Goal: Task Accomplishment & Management: Complete application form

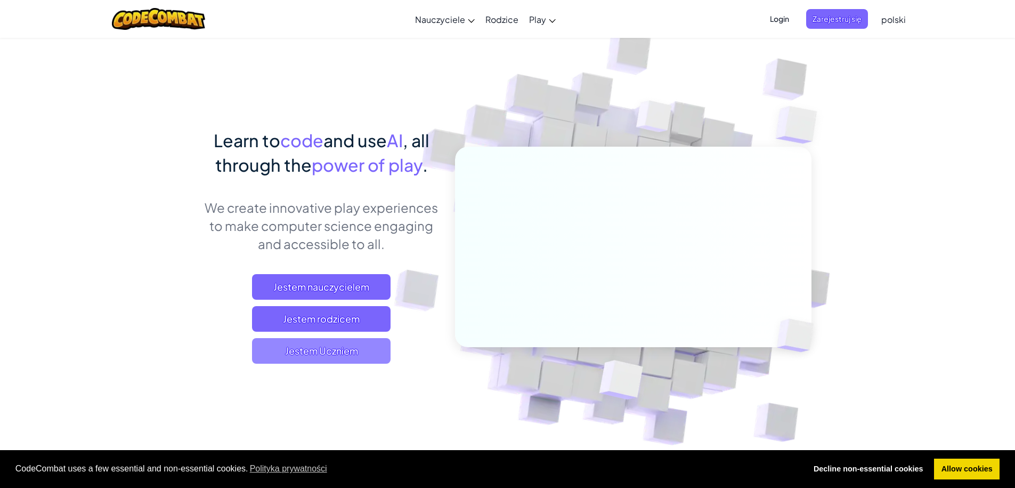
click at [294, 355] on span "Jestem Uczniem" at bounding box center [321, 351] width 139 height 26
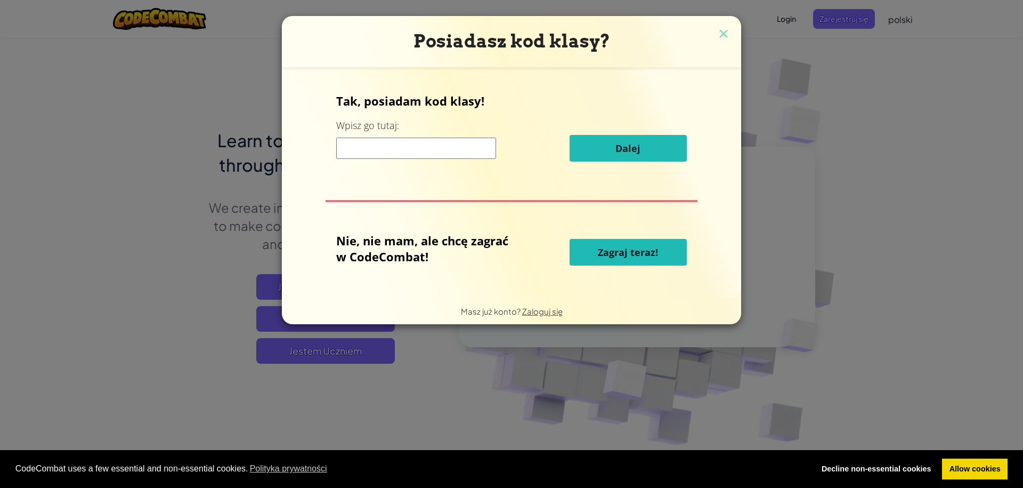
drag, startPoint x: 444, startPoint y: 126, endPoint x: 442, endPoint y: 139, distance: 13.4
click at [444, 126] on div "Tak, posiadam kod klasy! Wpisz go tutaj: Dalej" at bounding box center [511, 131] width 351 height 77
click at [441, 151] on input at bounding box center [416, 147] width 160 height 21
type input "T"
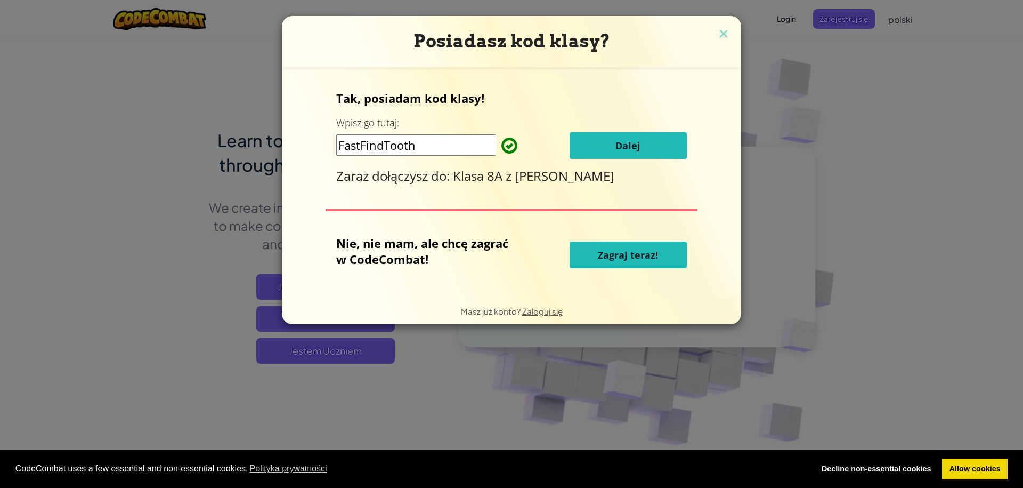
type input "FastFindTooth"
click at [616, 148] on span "Dalej" at bounding box center [628, 145] width 25 height 13
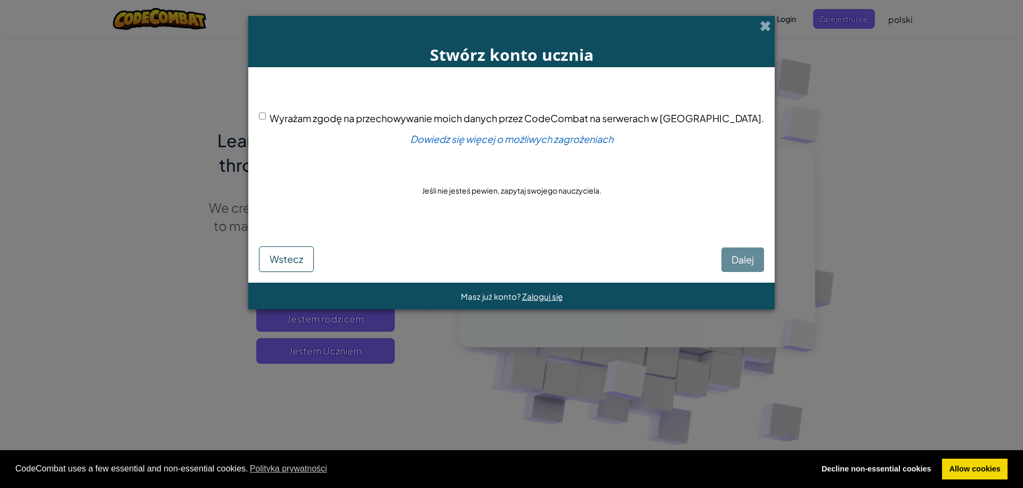
click at [712, 261] on div "Dalej Wstecz" at bounding box center [511, 251] width 505 height 42
click at [266, 116] on input "Wyrażam zgodę na przechowywanie moich danych przez CodeCombat na serwerach w US…" at bounding box center [262, 115] width 7 height 7
checkbox input "true"
click at [727, 268] on button "Dalej" at bounding box center [743, 259] width 43 height 25
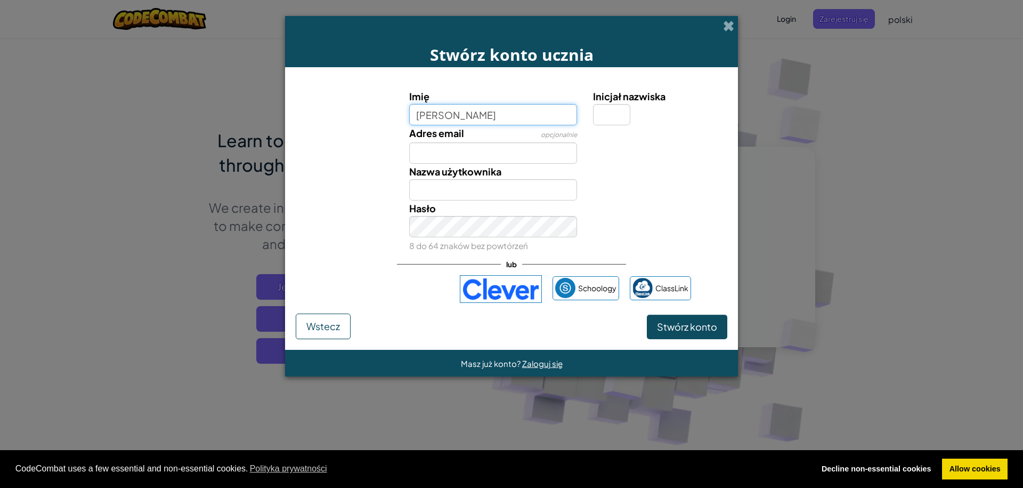
type input "MisiaG"
click at [614, 108] on input "Inicjał nazwiska" at bounding box center [611, 114] width 37 height 21
type input "8"
type input "MisiaG8"
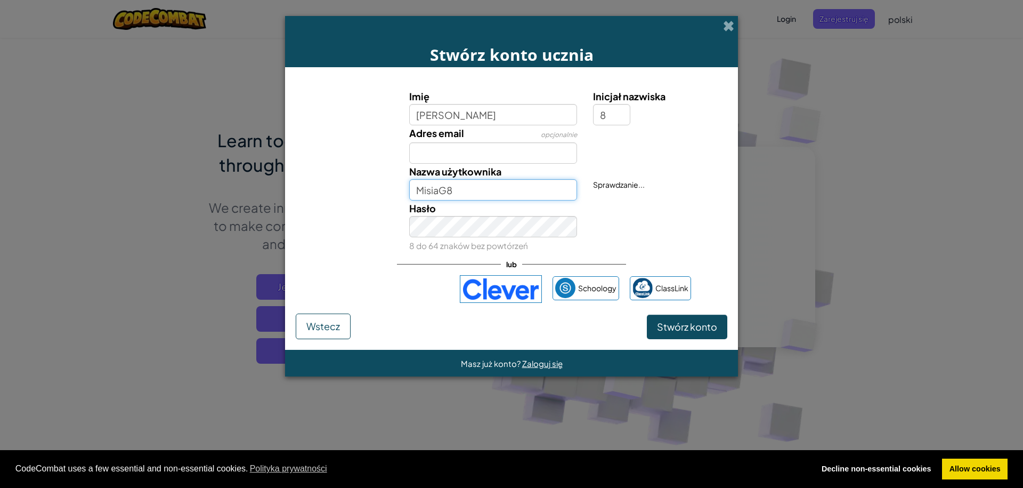
click at [491, 195] on input "MisiaG8" at bounding box center [493, 189] width 168 height 21
click at [328, 239] on div "Hasło 8 do 64 znaków bez powtórzeń" at bounding box center [511, 226] width 442 height 53
click at [681, 326] on span "Stwórz konto" at bounding box center [687, 326] width 60 height 12
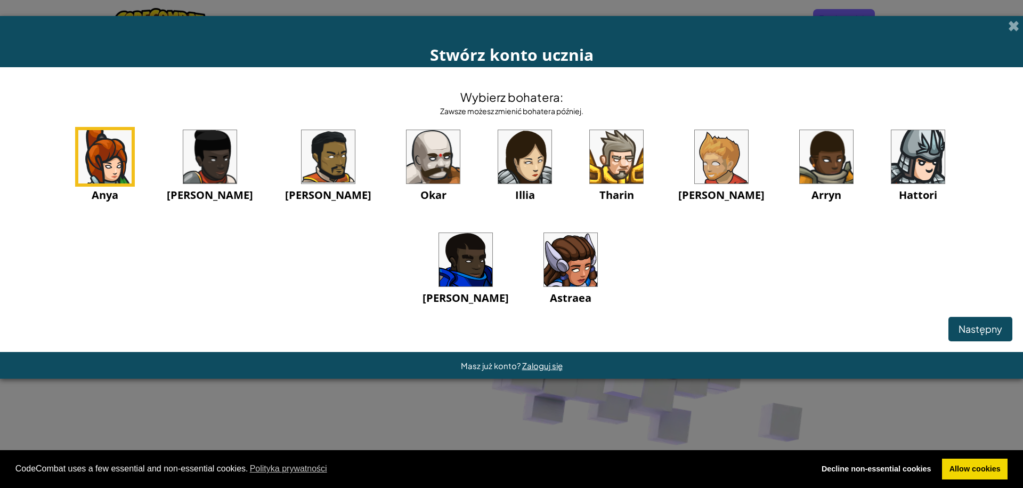
click at [544, 263] on img at bounding box center [570, 259] width 53 height 53
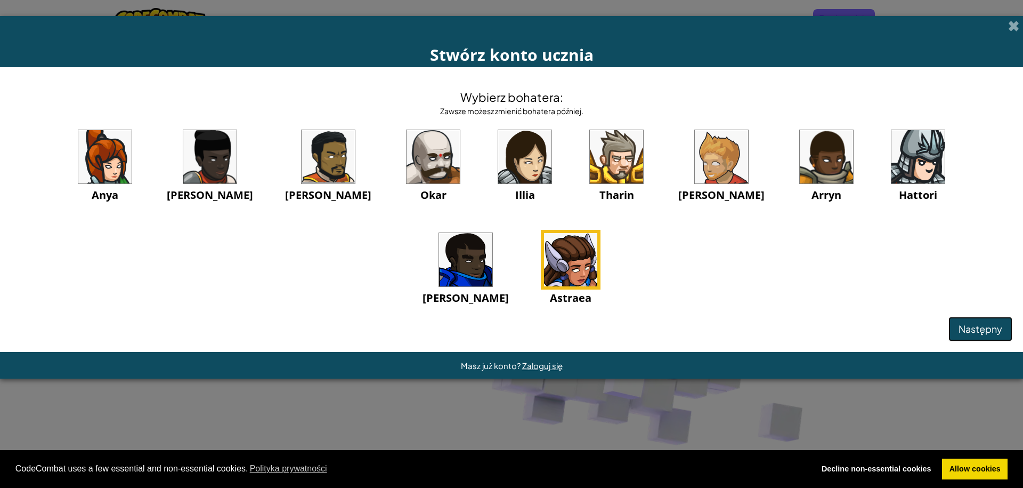
click at [961, 326] on span "Następny" at bounding box center [981, 328] width 44 height 12
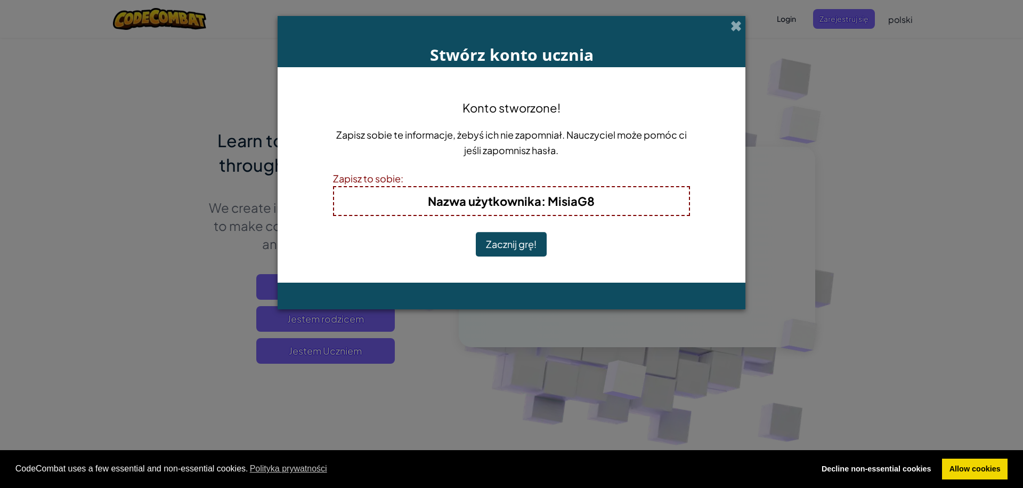
click at [504, 241] on button "Zacznij grę!" at bounding box center [511, 244] width 71 height 25
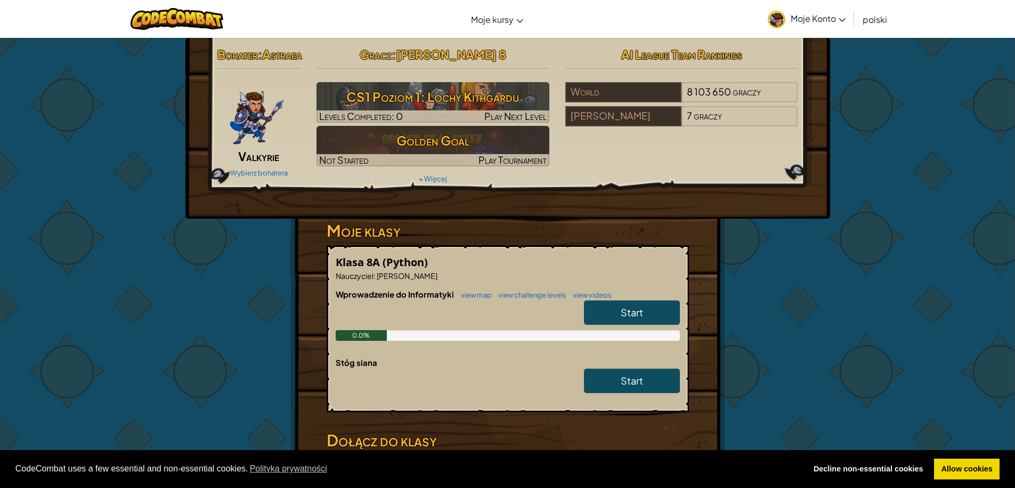
click at [611, 325] on link "Start" at bounding box center [632, 312] width 96 height 25
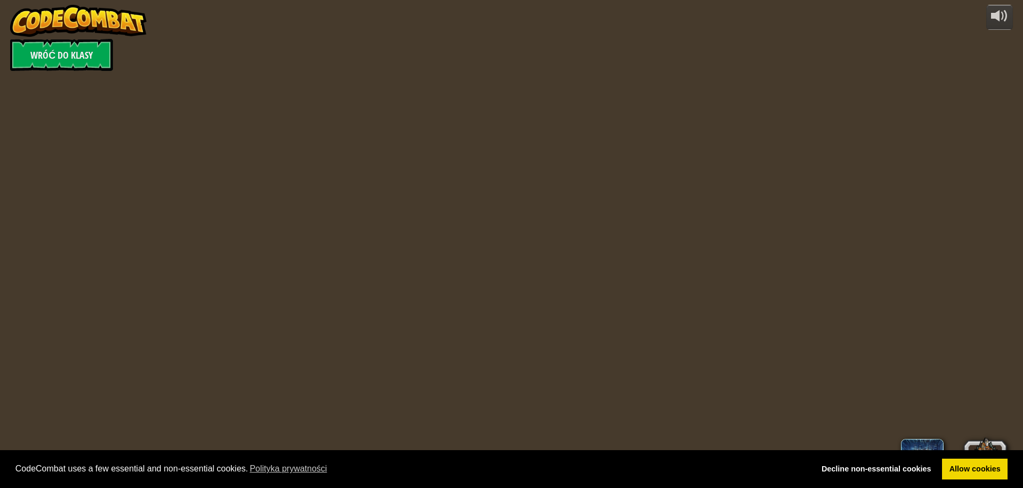
select select "pl"
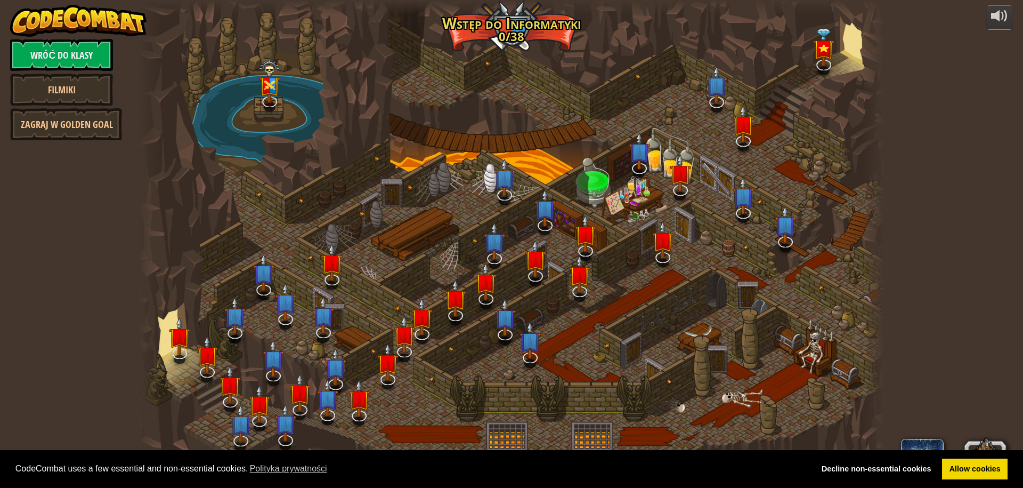
select select "pl"
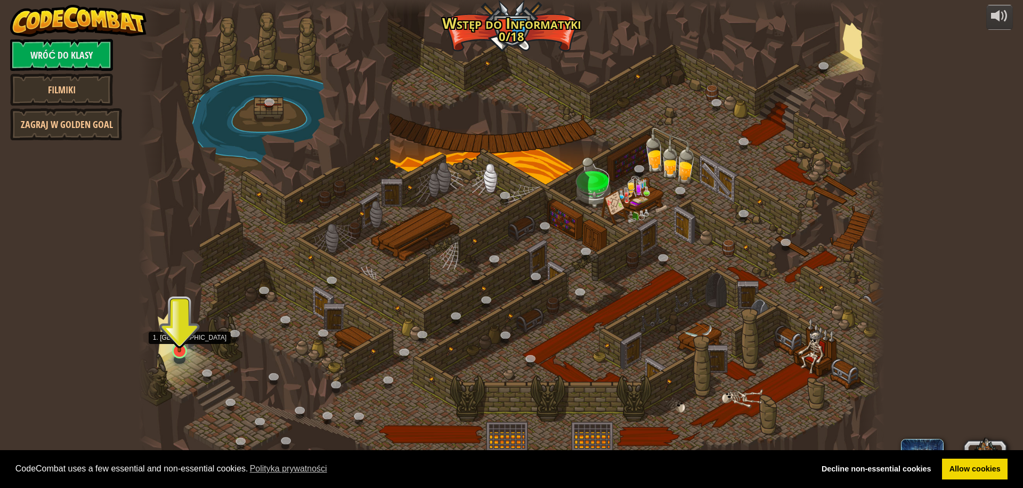
click at [183, 343] on img at bounding box center [179, 329] width 20 height 46
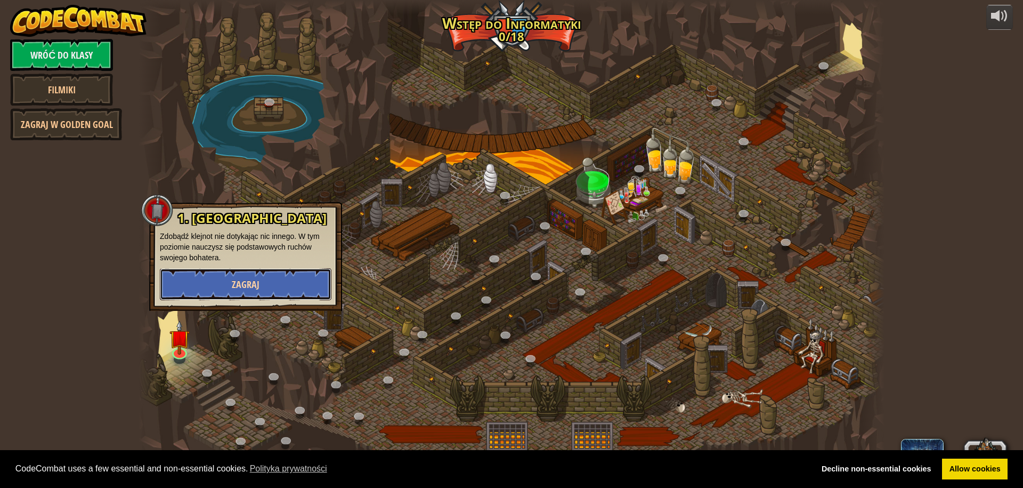
click at [206, 284] on button "Zagraj" at bounding box center [246, 284] width 172 height 32
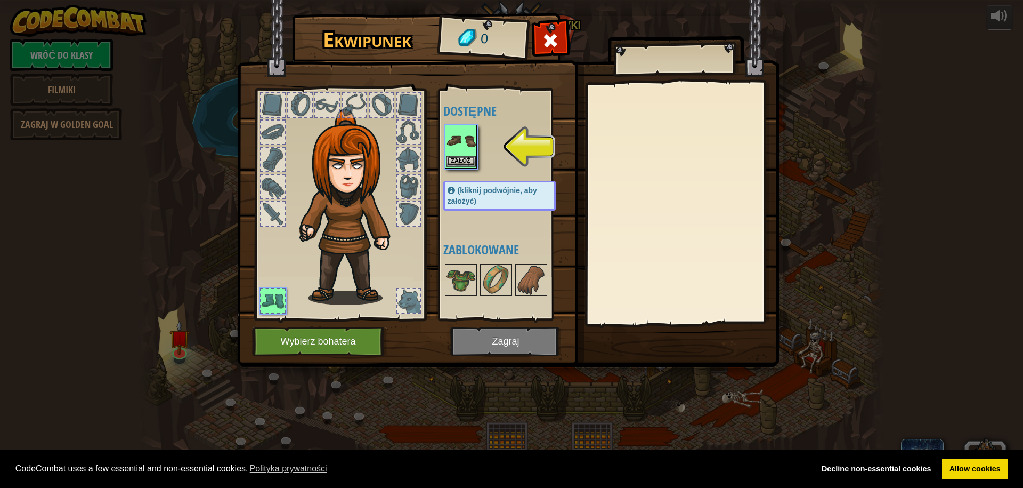
click at [452, 139] on img at bounding box center [461, 141] width 30 height 30
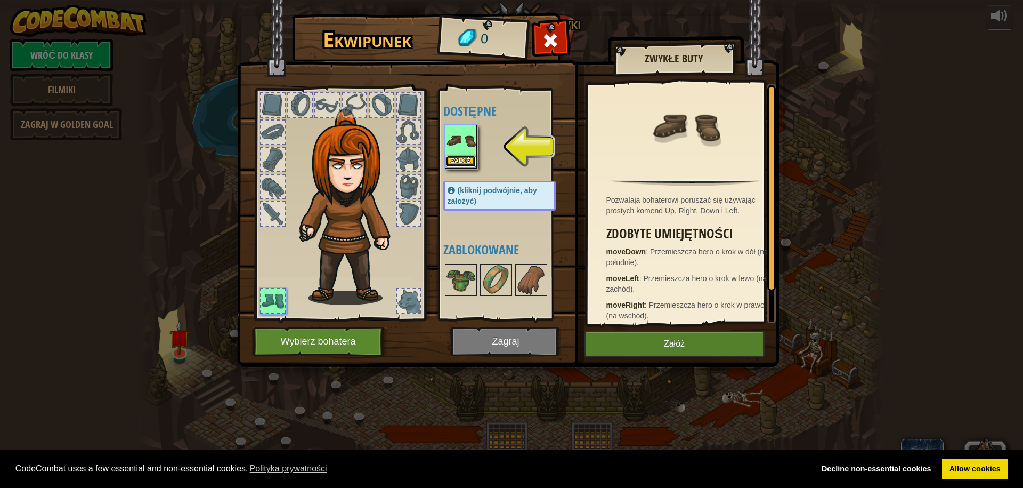
click at [454, 159] on button "Załóż" at bounding box center [461, 161] width 30 height 11
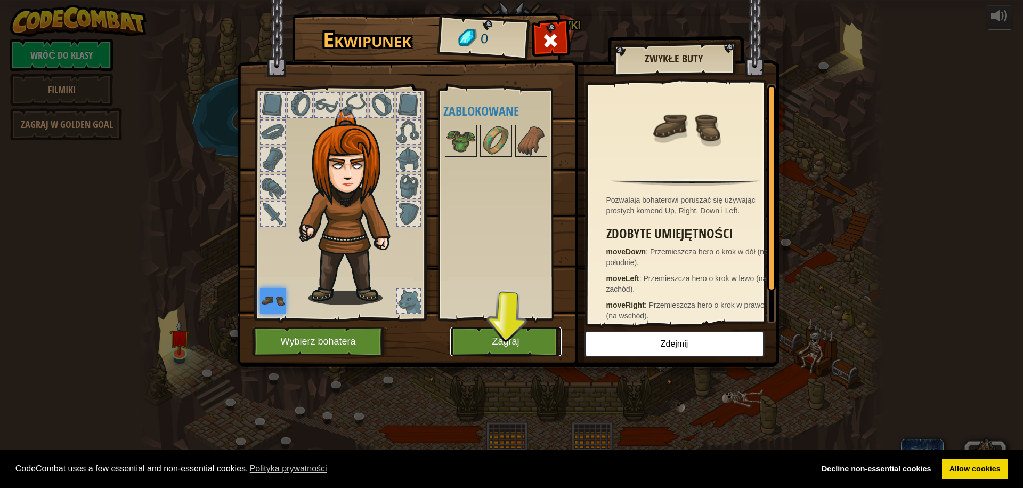
click at [489, 342] on button "Zagraj" at bounding box center [505, 341] width 111 height 29
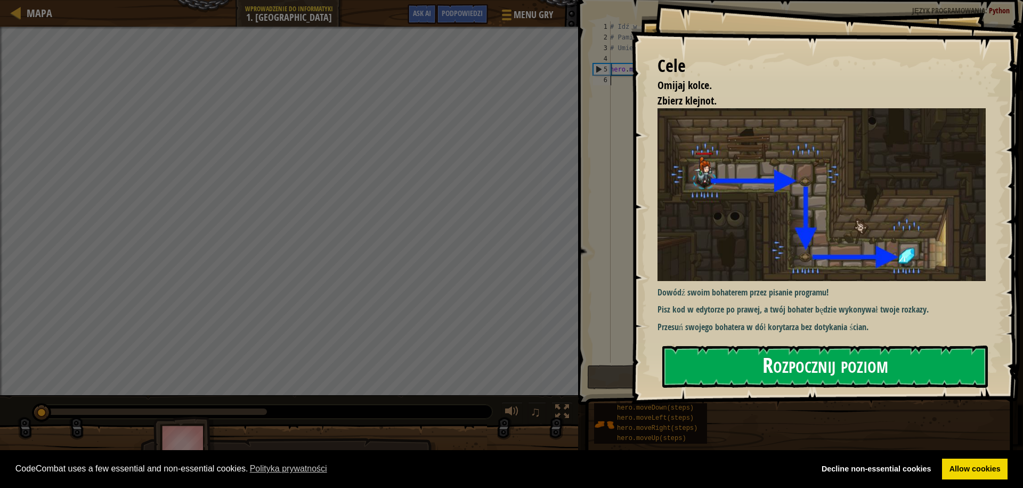
click at [739, 370] on button "Rozpocznij poziom" at bounding box center [825, 366] width 326 height 42
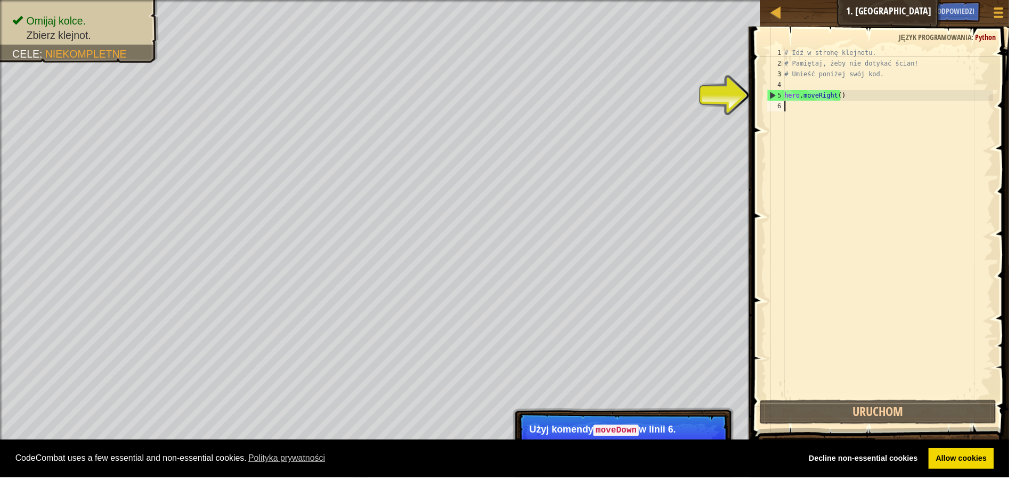
click at [813, 103] on div "# Idź w stronę klejnotu. # Pamiętaj, żeby nie dotykać ścian! # Umieść poniżej s…" at bounding box center [893, 234] width 212 height 373
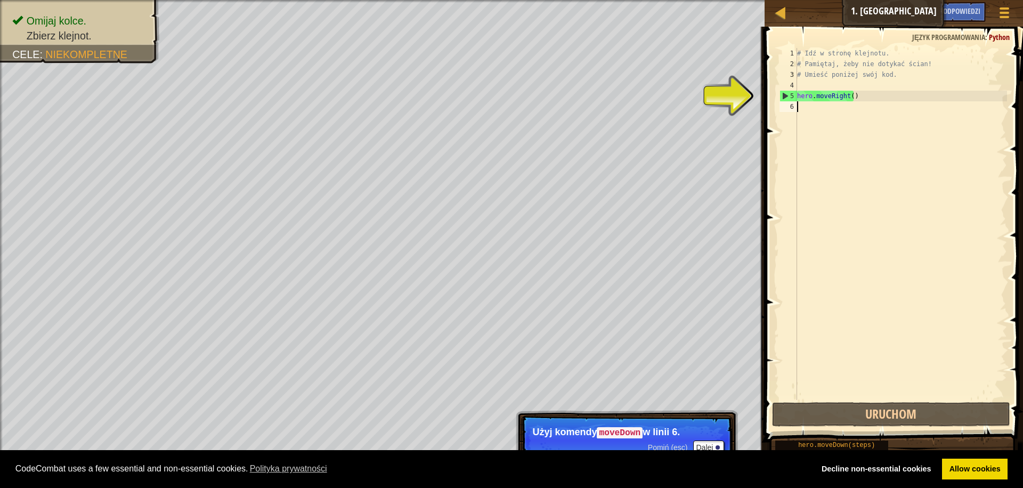
click at [808, 108] on div "# Idź w stronę klejnotu. # Pamiętaj, żeby nie dotykać ścian! # Umieść poniżej s…" at bounding box center [901, 234] width 212 height 373
click at [810, 108] on div "# Idź w stronę klejnotu. # Pamiętaj, żeby nie dotykać ścian! # Umieść poniżej s…" at bounding box center [901, 234] width 212 height 373
click at [806, 95] on div "# Idź w stronę klejnotu. # Pamiętaj, żeby nie dotykać ścian! # Umieść poniżej s…" at bounding box center [901, 234] width 212 height 373
type textarea "hero.moveRight()"
click at [812, 105] on div "# Idź w stronę klejnotu. # Pamiętaj, żeby nie dotykać ścian! # Umieść poniżej s…" at bounding box center [901, 234] width 212 height 373
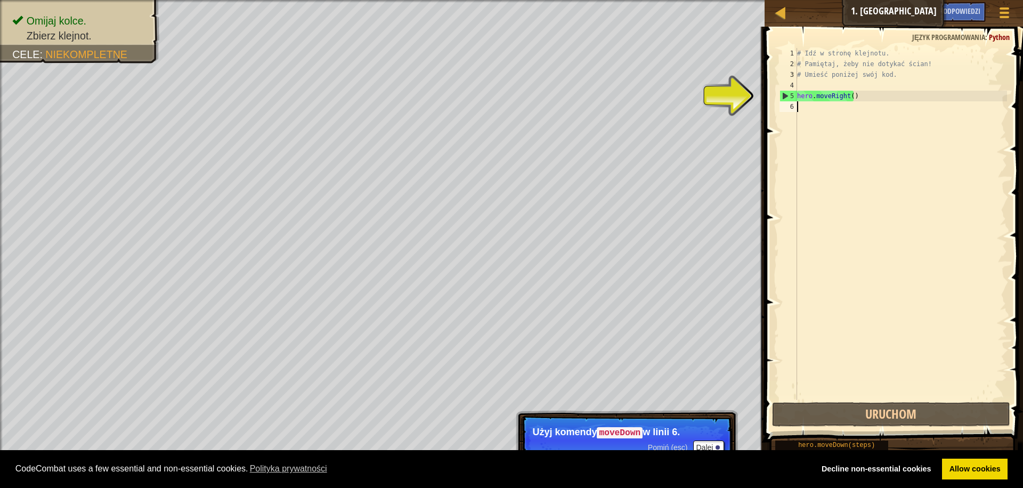
type textarea "h"
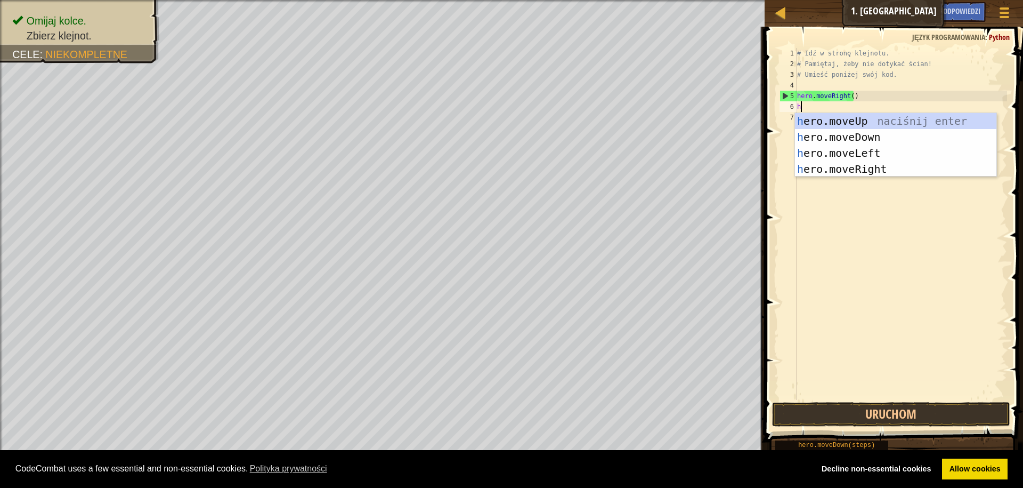
scroll to position [5, 0]
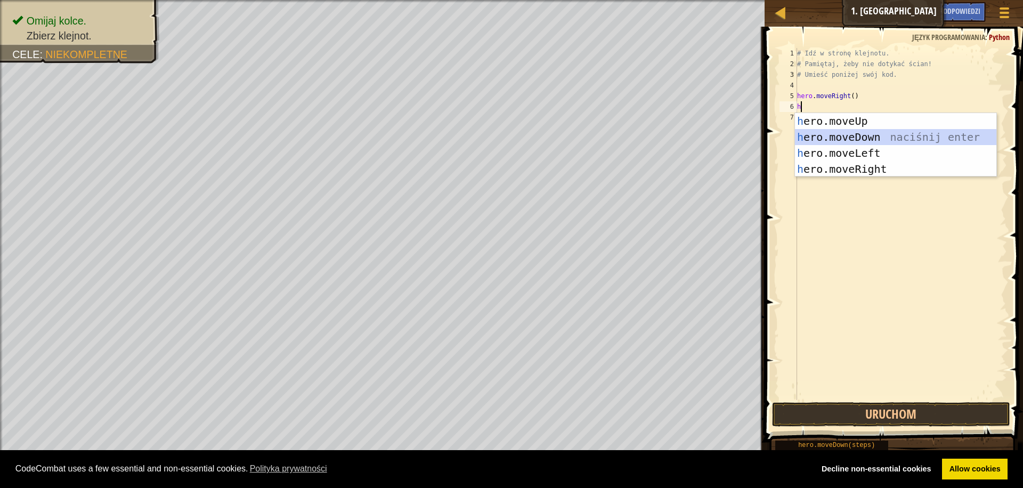
click at [811, 134] on div "h ero.moveUp naciśnij enter h ero.moveDown naciśnij enter h ero.moveLeft naciśn…" at bounding box center [895, 161] width 201 height 96
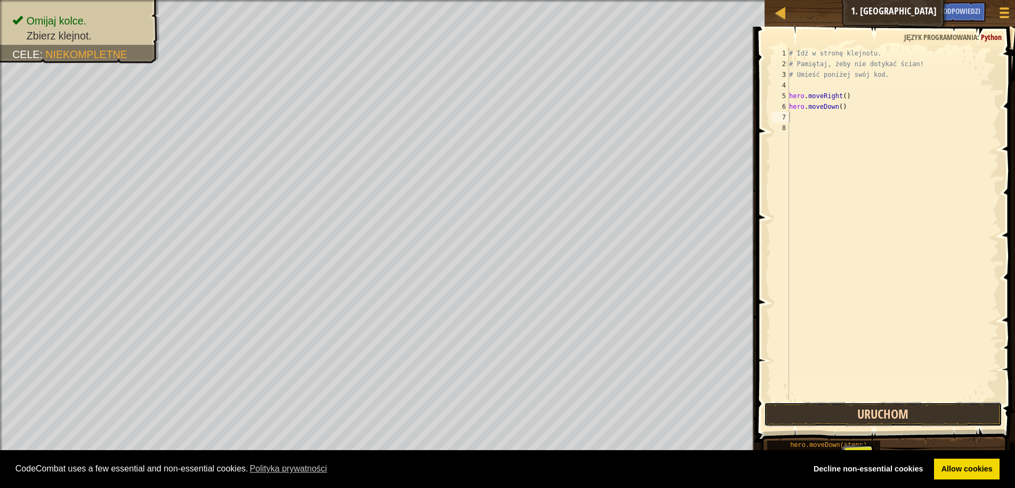
click at [804, 412] on button "Uruchom" at bounding box center [883, 414] width 238 height 25
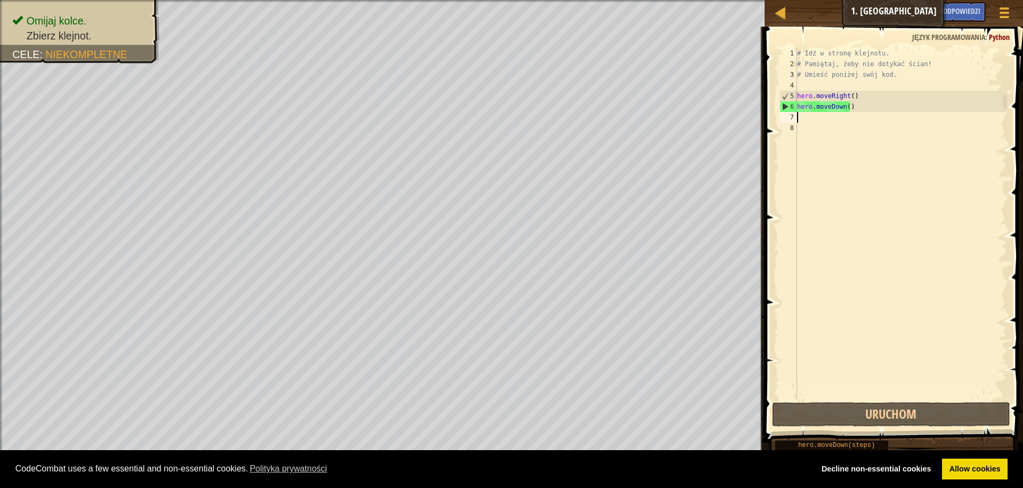
type textarea "h"
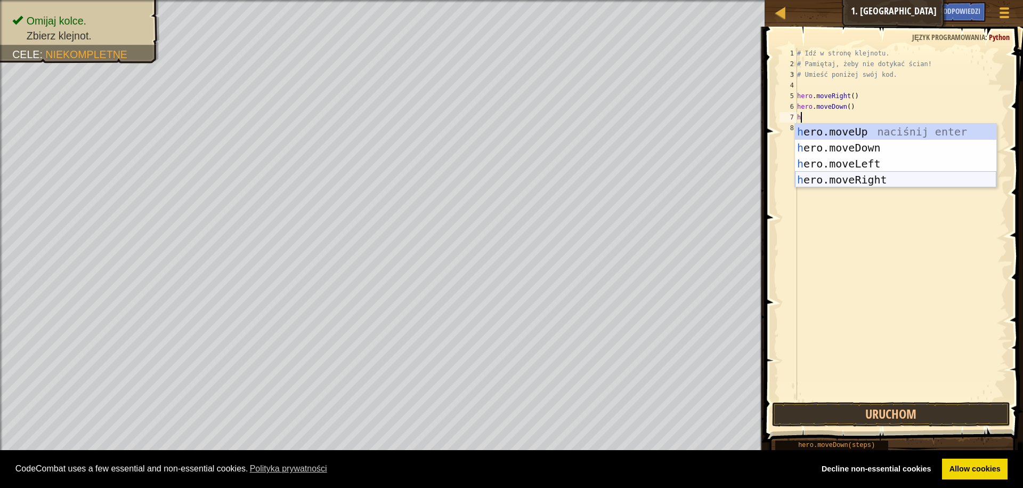
click at [846, 177] on div "h ero.moveUp naciśnij enter h ero.moveDown naciśnij enter h ero.moveLeft naciśn…" at bounding box center [895, 172] width 201 height 96
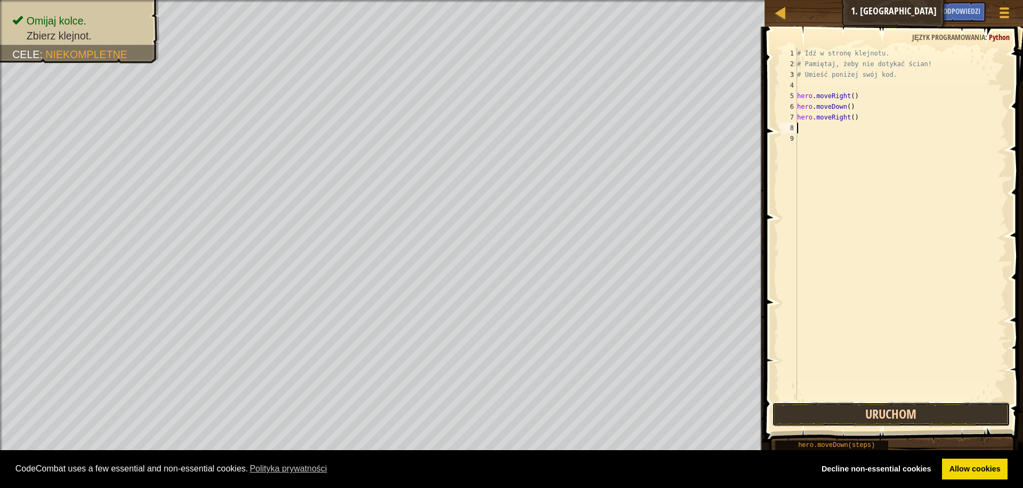
click at [790, 411] on button "Uruchom" at bounding box center [891, 414] width 238 height 25
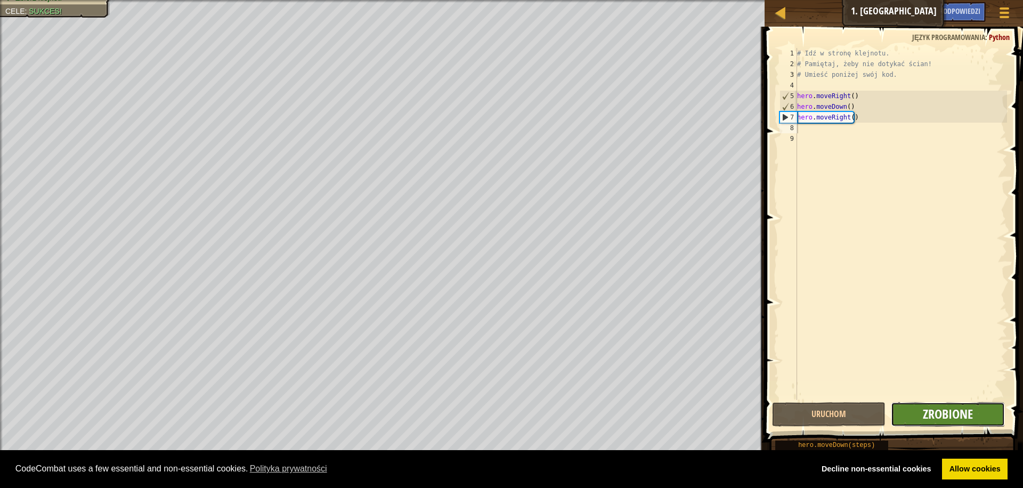
click at [941, 408] on span "Zrobione" at bounding box center [948, 413] width 50 height 17
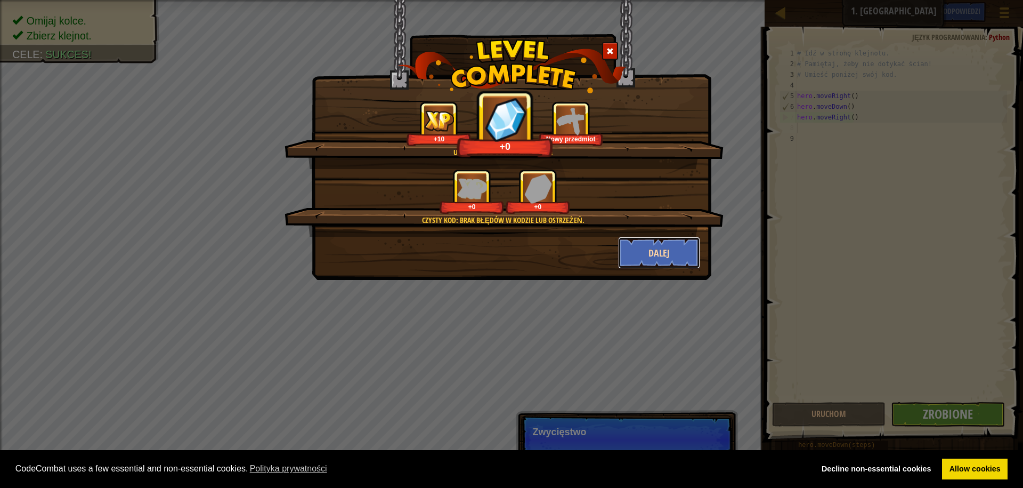
click at [649, 255] on button "Dalej" at bounding box center [659, 253] width 83 height 32
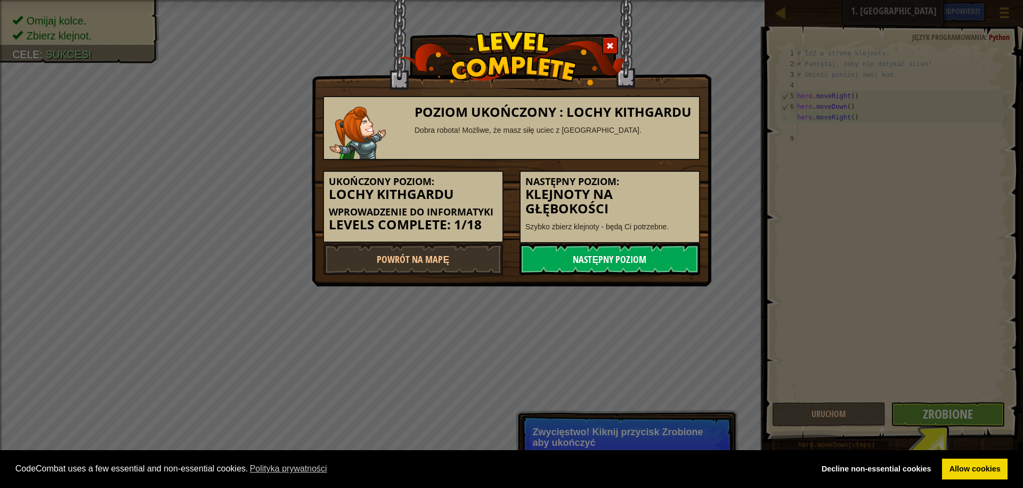
click at [632, 256] on link "Następny poziom" at bounding box center [610, 259] width 181 height 32
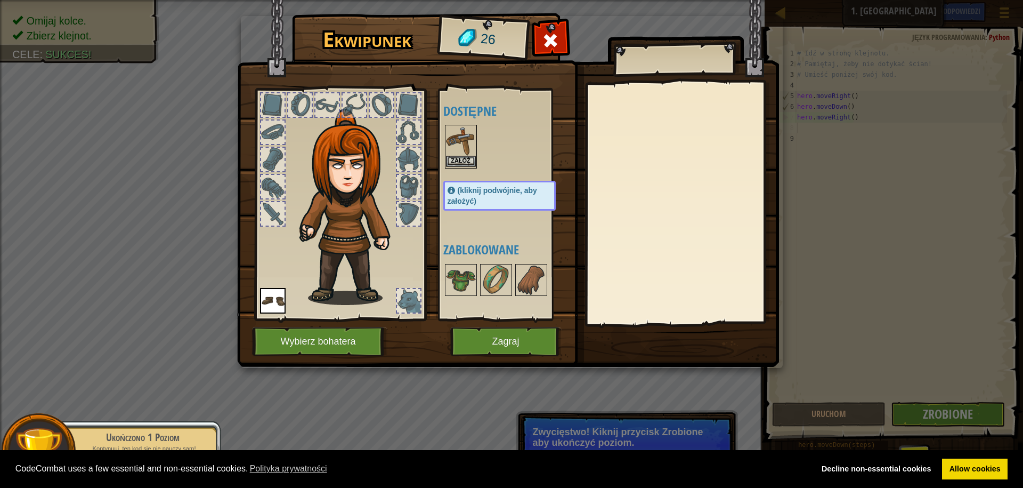
click at [455, 155] on img at bounding box center [461, 141] width 30 height 30
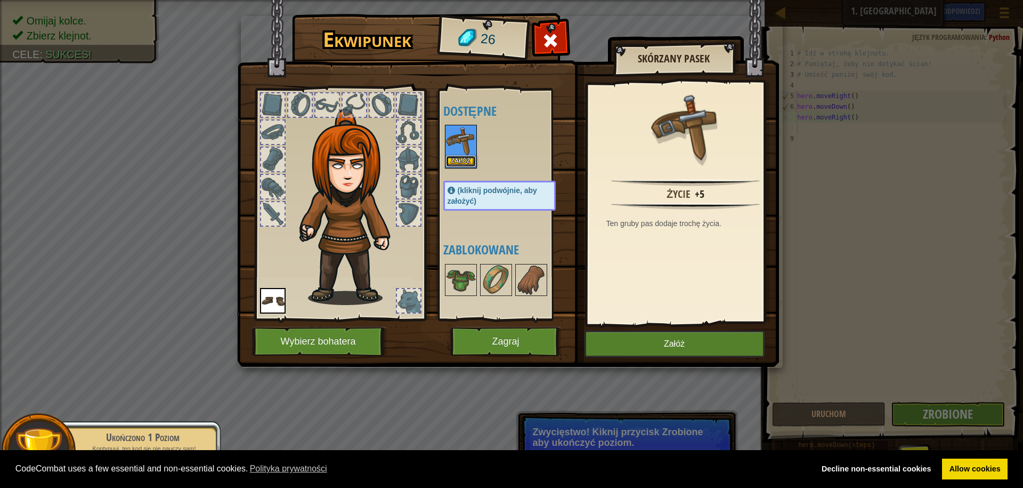
click at [463, 158] on button "Załóż" at bounding box center [461, 161] width 30 height 11
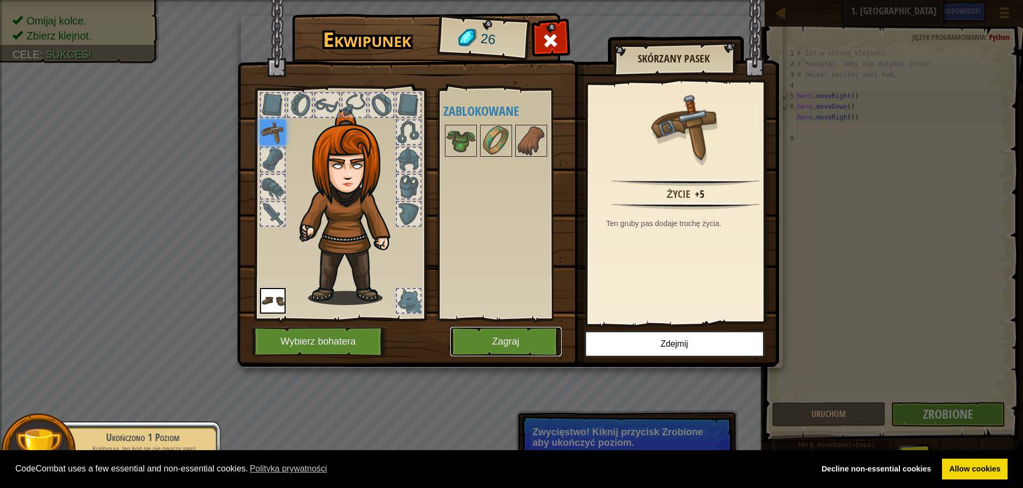
click at [469, 339] on button "Zagraj" at bounding box center [505, 341] width 111 height 29
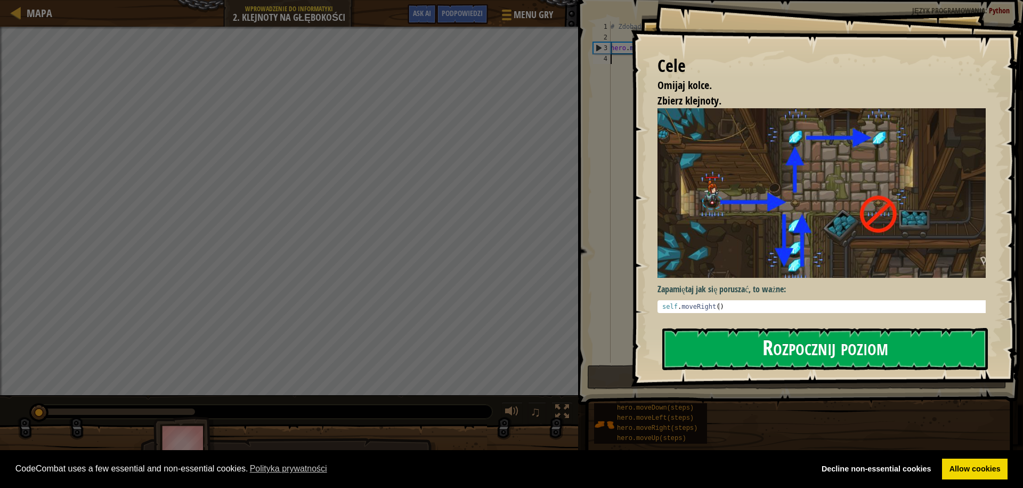
click at [766, 357] on button "Rozpocznij poziom" at bounding box center [825, 349] width 326 height 42
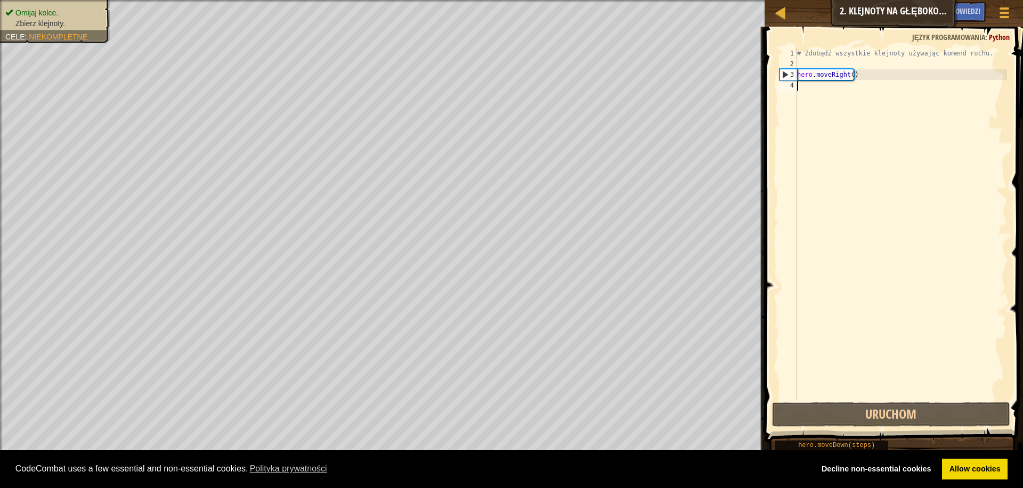
type textarea "h"
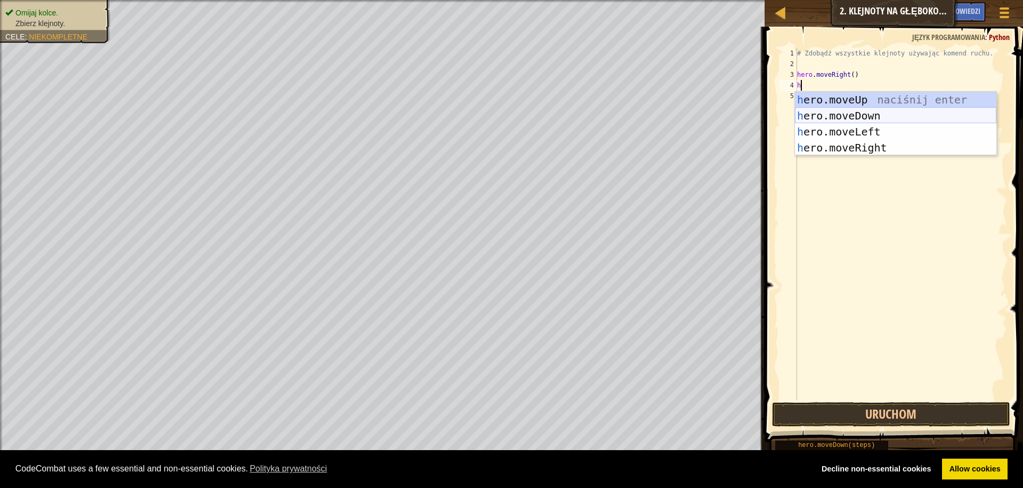
click at [853, 116] on div "h ero.moveUp naciśnij enter h ero.moveDown naciśnij enter h ero.moveLeft naciśn…" at bounding box center [895, 140] width 201 height 96
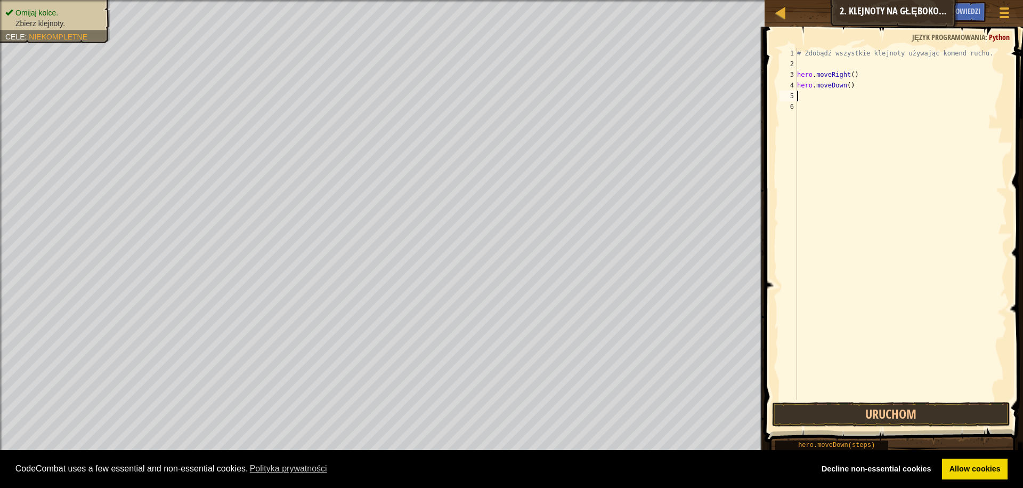
type textarea "h"
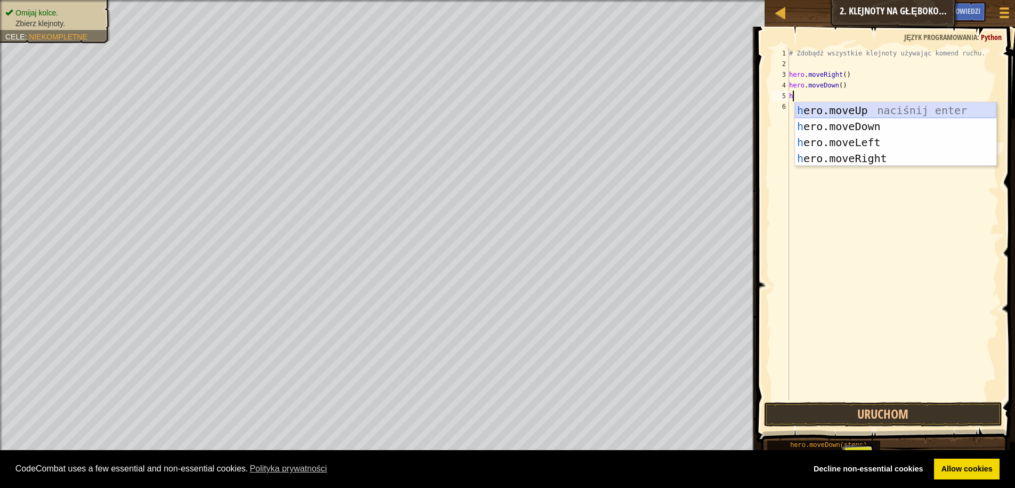
click at [853, 112] on div "h ero.moveUp naciśnij enter h ero.moveDown naciśnij enter h ero.moveLeft naciśn…" at bounding box center [895, 150] width 201 height 96
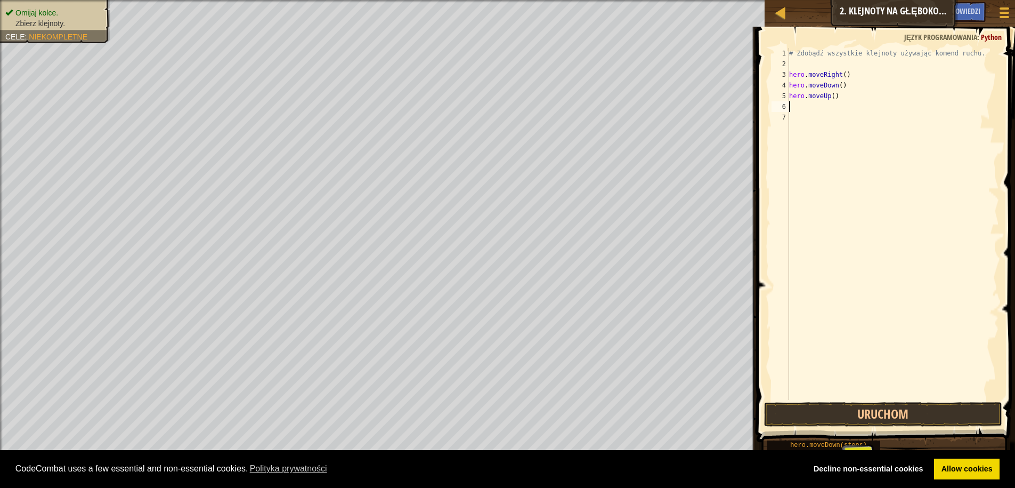
type textarea "h"
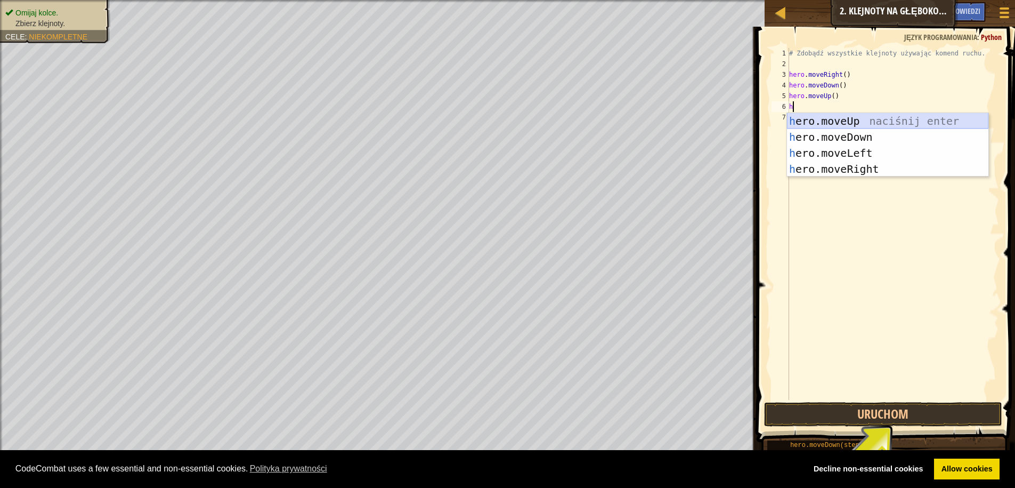
click at [850, 115] on div "h ero.moveUp naciśnij enter h ero.moveDown naciśnij enter h ero.moveLeft naciśn…" at bounding box center [887, 161] width 201 height 96
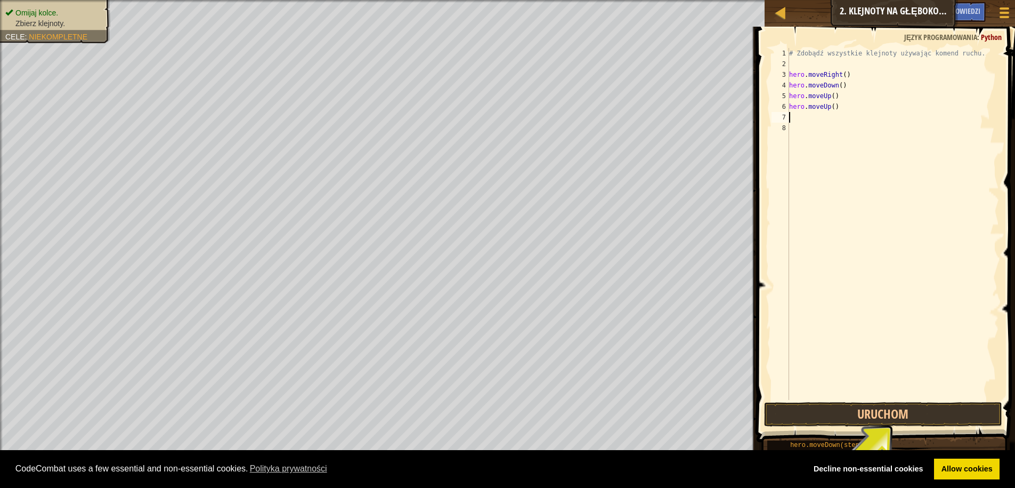
type textarea "h"
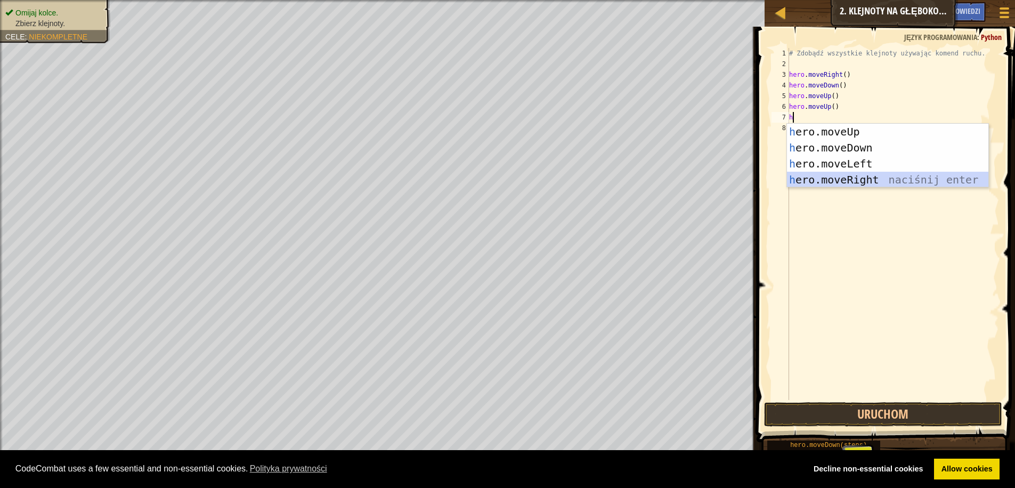
click at [842, 175] on div "h ero.moveUp naciśnij enter h ero.moveDown naciśnij enter h ero.moveLeft naciśn…" at bounding box center [887, 172] width 201 height 96
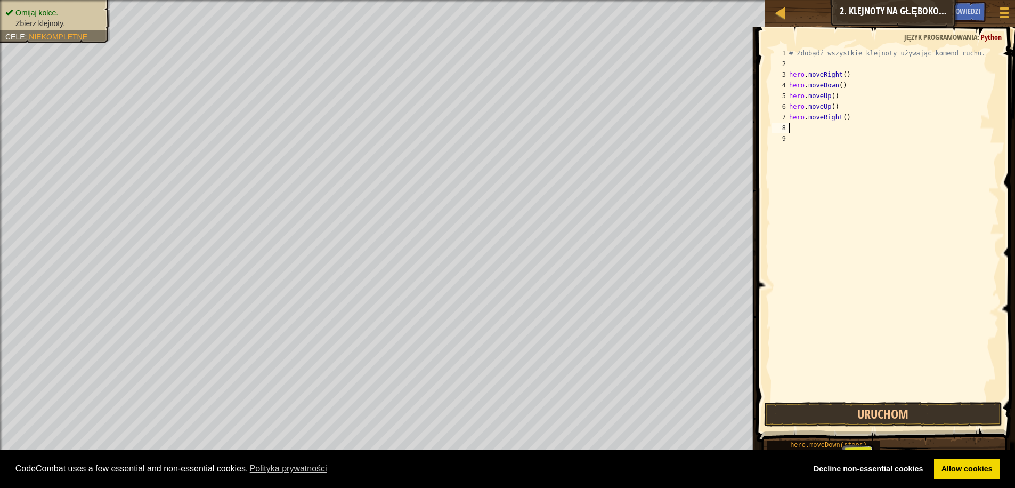
type textarea "h"
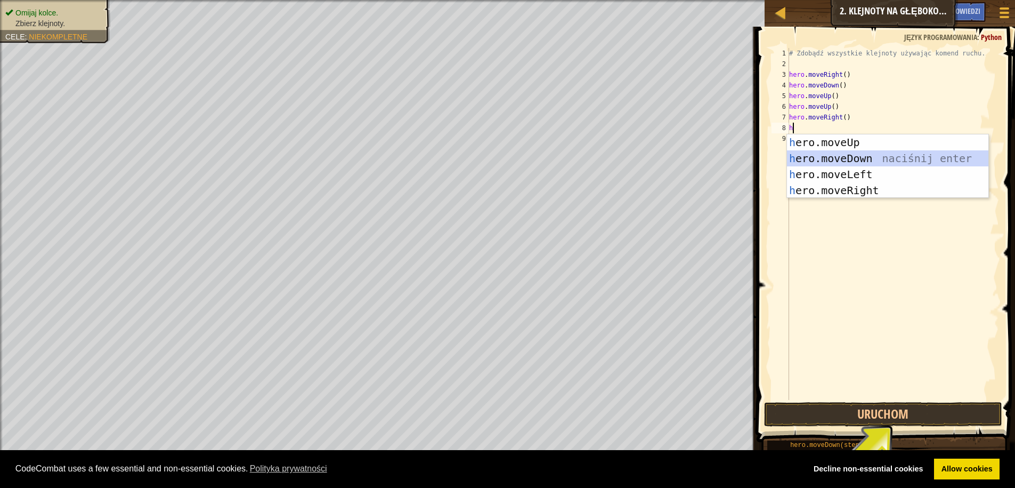
click at [845, 160] on div "h ero.moveUp naciśnij enter h ero.moveDown naciśnij enter h ero.moveLeft naciśn…" at bounding box center [887, 182] width 201 height 96
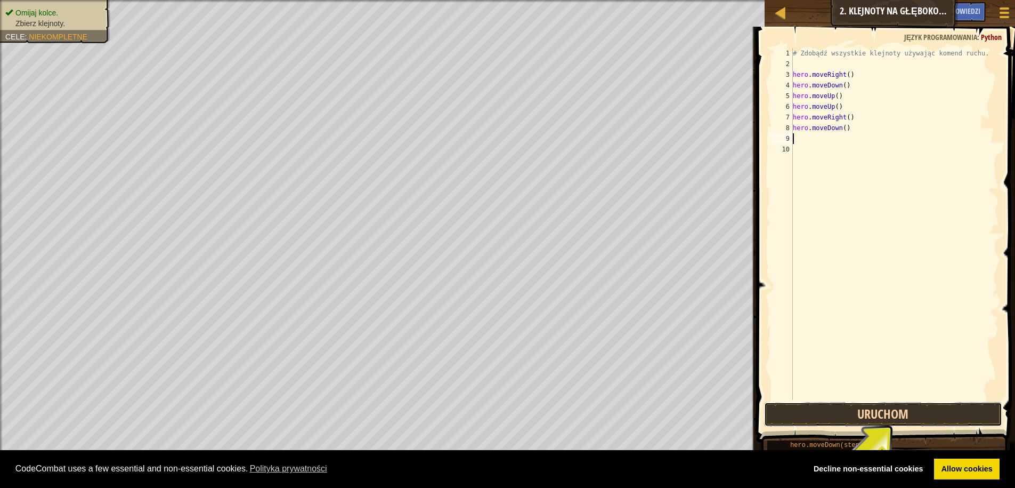
click at [785, 417] on button "Uruchom" at bounding box center [883, 414] width 238 height 25
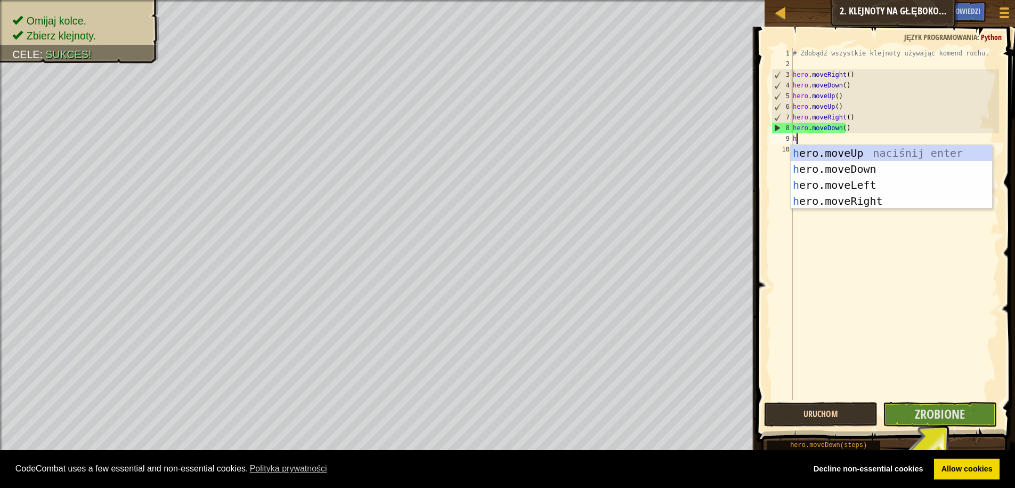
type textarea "he"
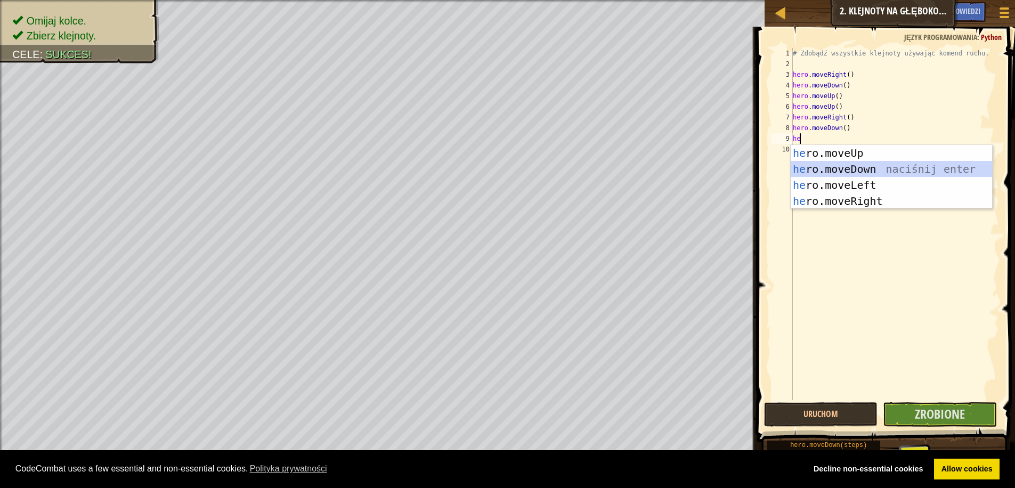
click at [845, 168] on div "he ro.moveUp naciśnij enter he ro.moveDown naciśnij enter he ro.moveLeft naciśn…" at bounding box center [891, 193] width 201 height 96
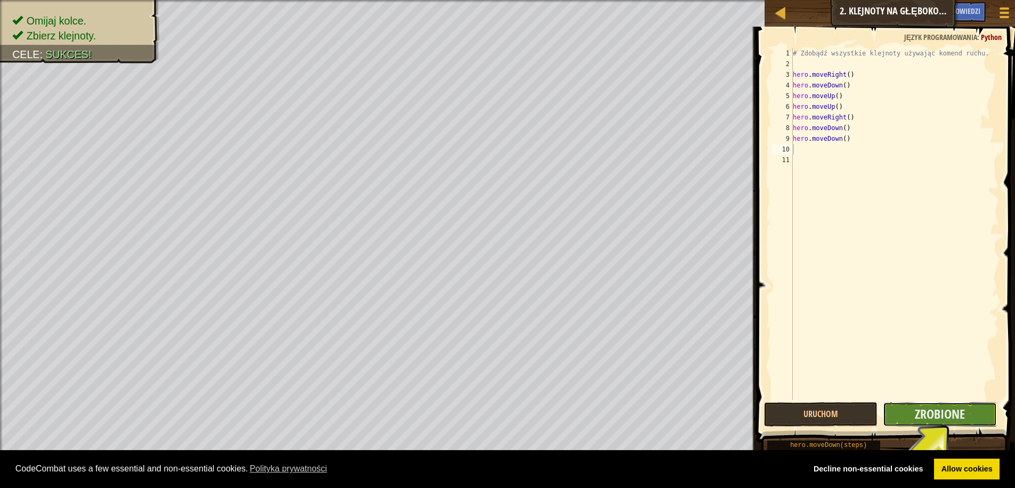
click at [914, 418] on button "Zrobione" at bounding box center [940, 414] width 114 height 25
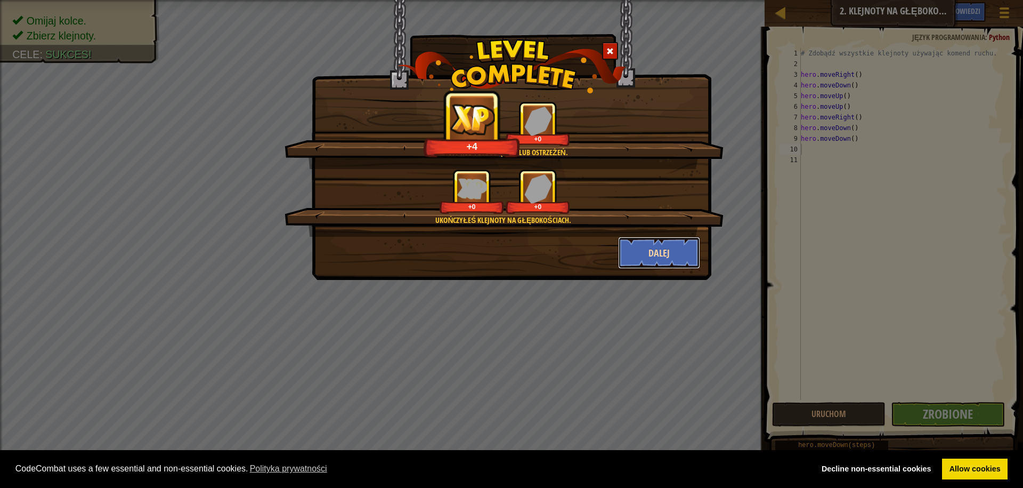
click at [653, 253] on button "Dalej" at bounding box center [659, 253] width 83 height 32
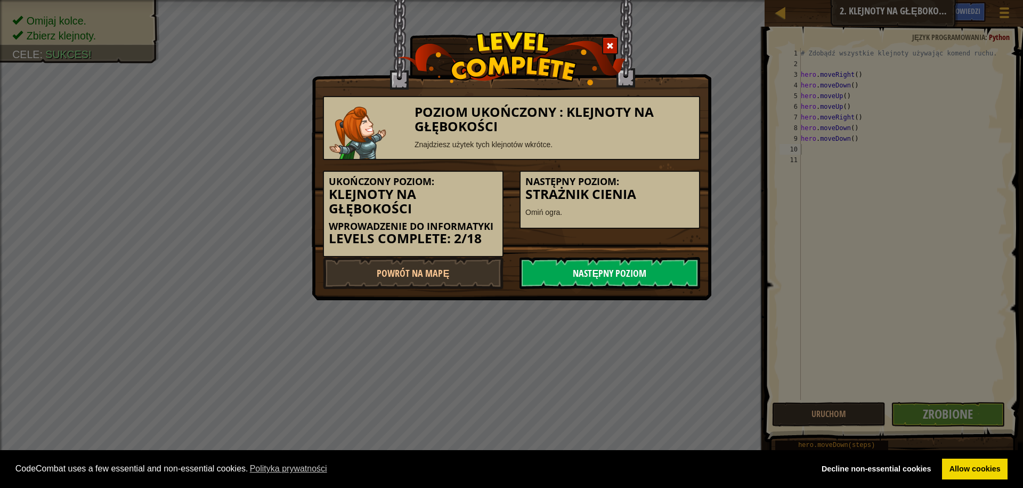
click at [640, 268] on link "Następny poziom" at bounding box center [610, 273] width 181 height 32
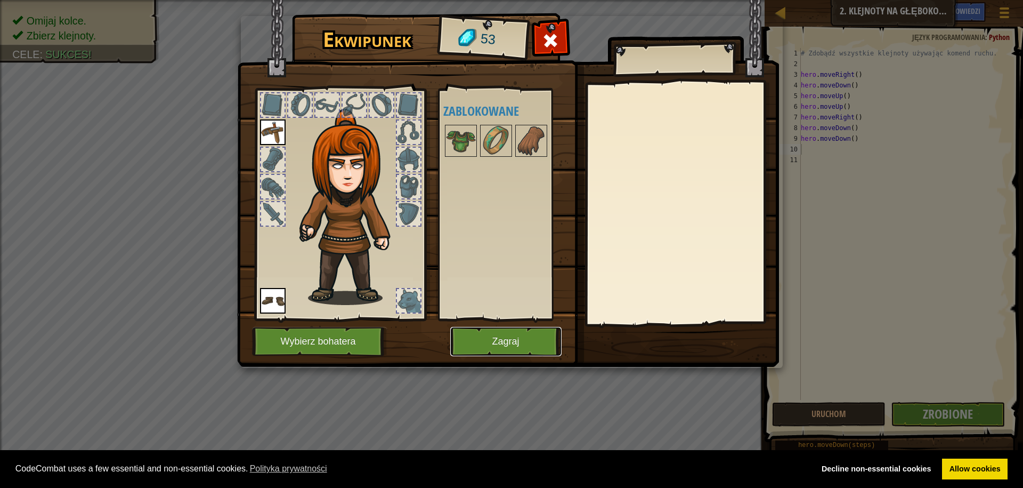
click at [497, 345] on button "Zagraj" at bounding box center [505, 341] width 111 height 29
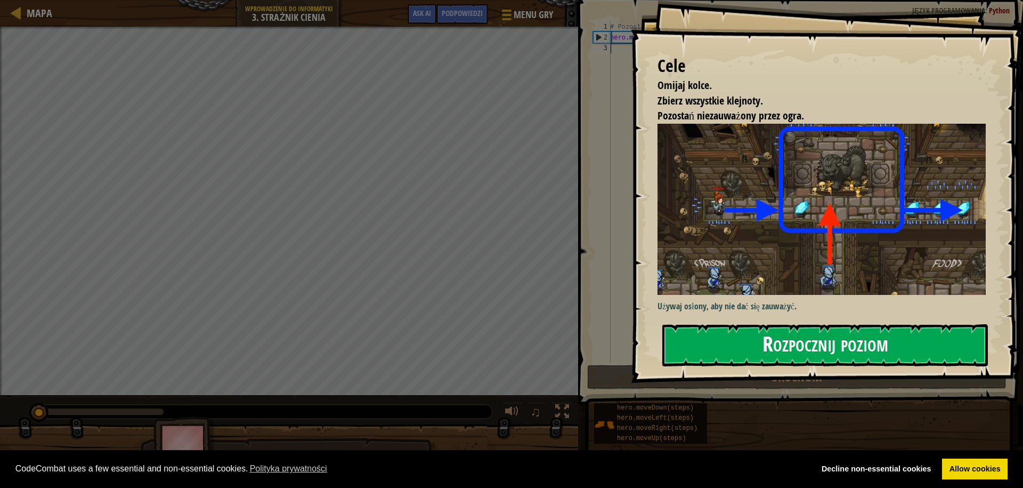
click at [728, 344] on button "Rozpocznij poziom" at bounding box center [825, 345] width 326 height 42
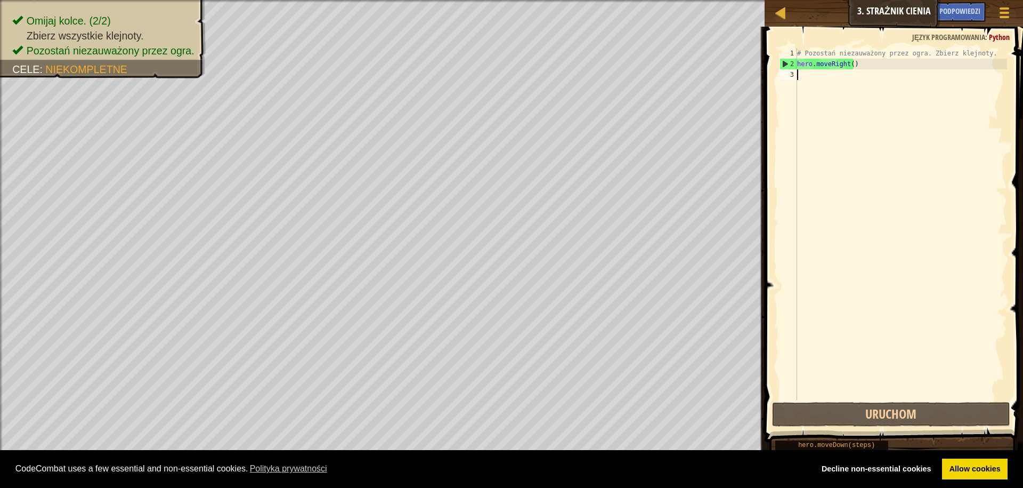
type textarea "h"
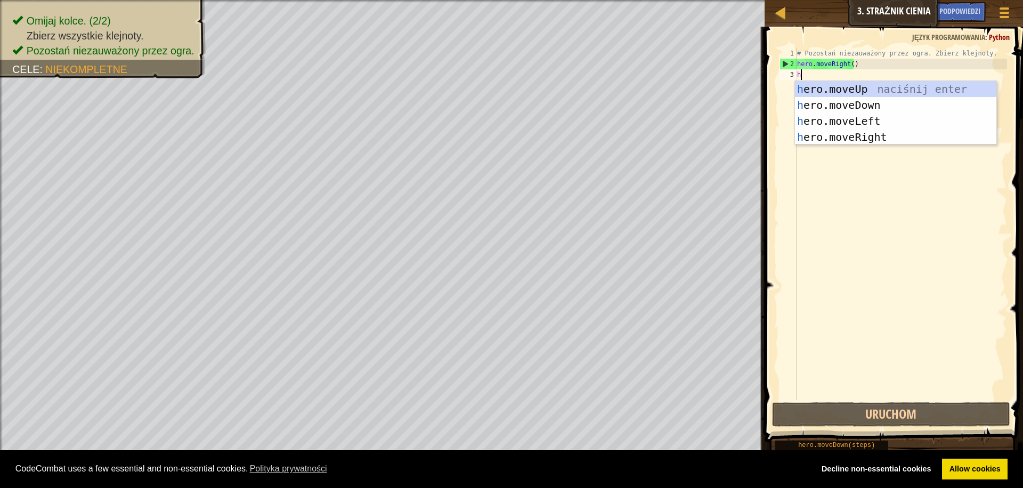
scroll to position [5, 0]
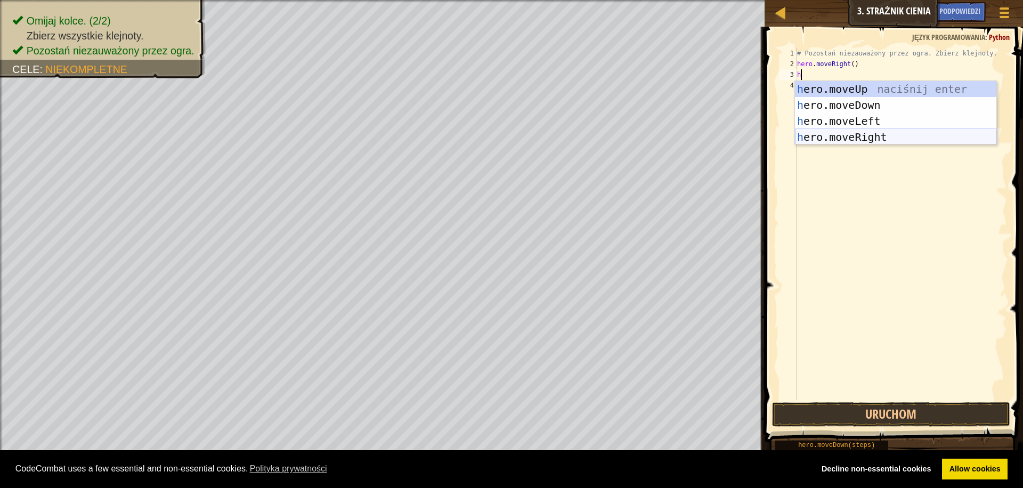
click at [848, 134] on div "h ero.moveUp naciśnij enter h ero.moveDown naciśnij enter h ero.moveLeft naciśn…" at bounding box center [895, 129] width 201 height 96
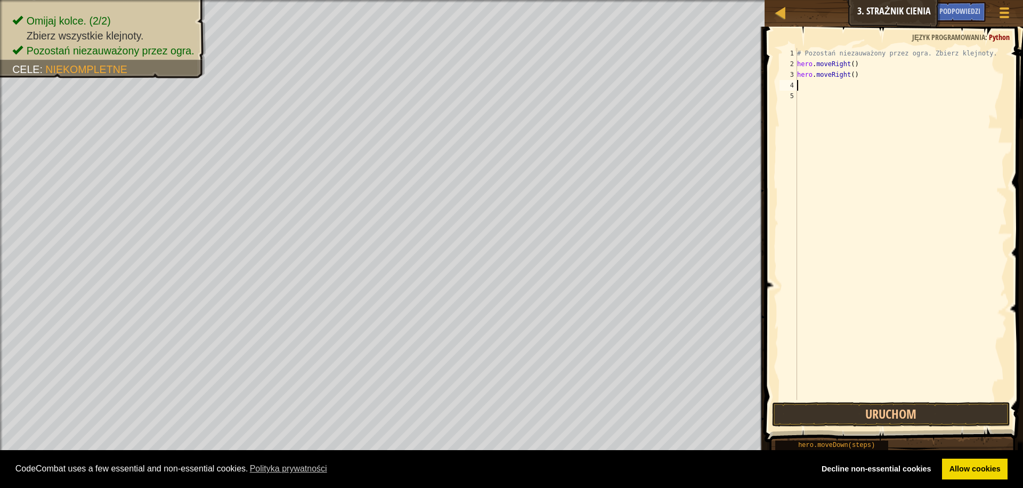
type textarea "h"
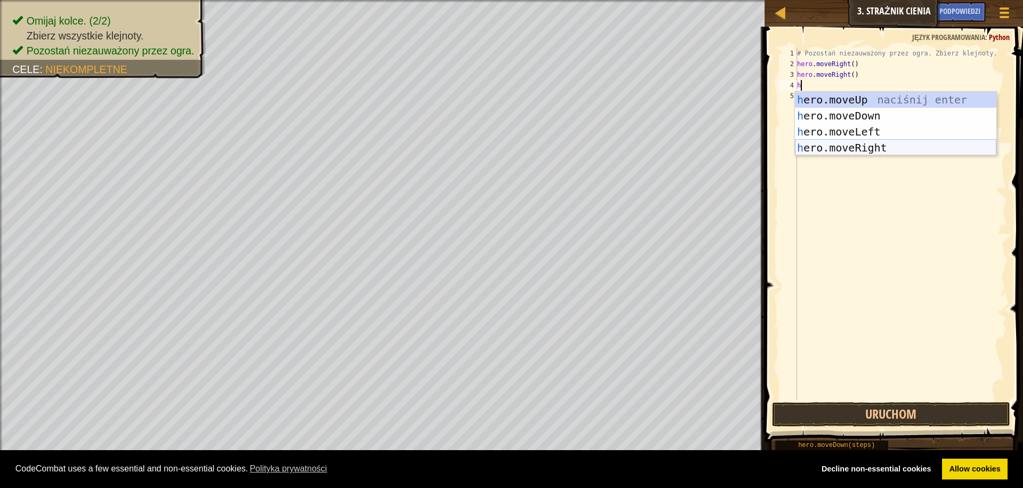
click at [849, 147] on div "h ero.moveUp naciśnij enter h ero.moveDown naciśnij enter h ero.moveLeft naciśn…" at bounding box center [895, 140] width 201 height 96
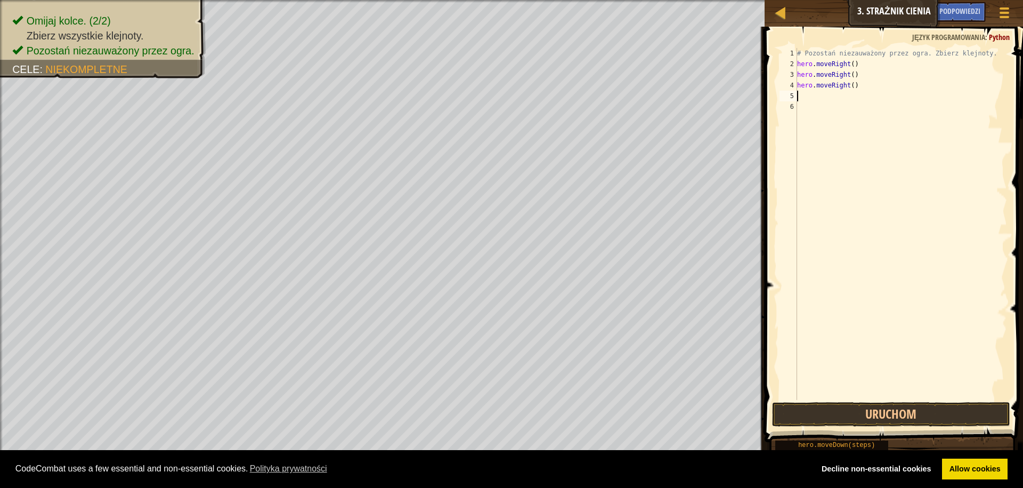
type textarea "h"
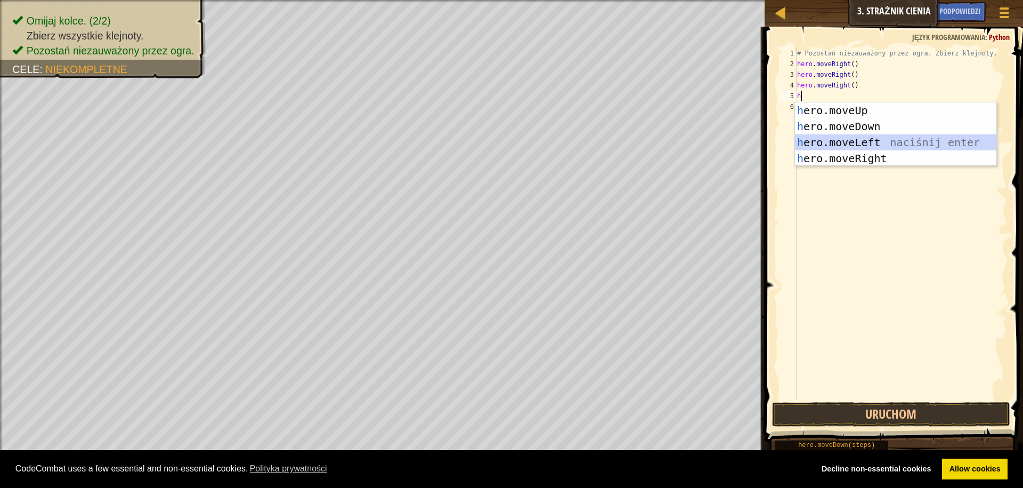
click at [847, 142] on div "h ero.moveUp naciśnij enter h ero.moveDown naciśnij enter h ero.moveLeft naciśn…" at bounding box center [895, 150] width 201 height 96
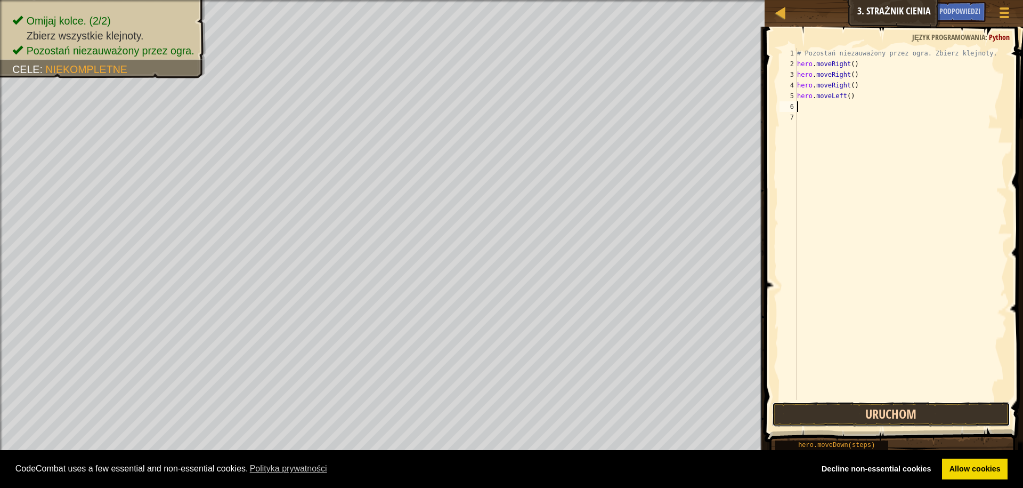
click at [833, 412] on button "Uruchom" at bounding box center [891, 414] width 238 height 25
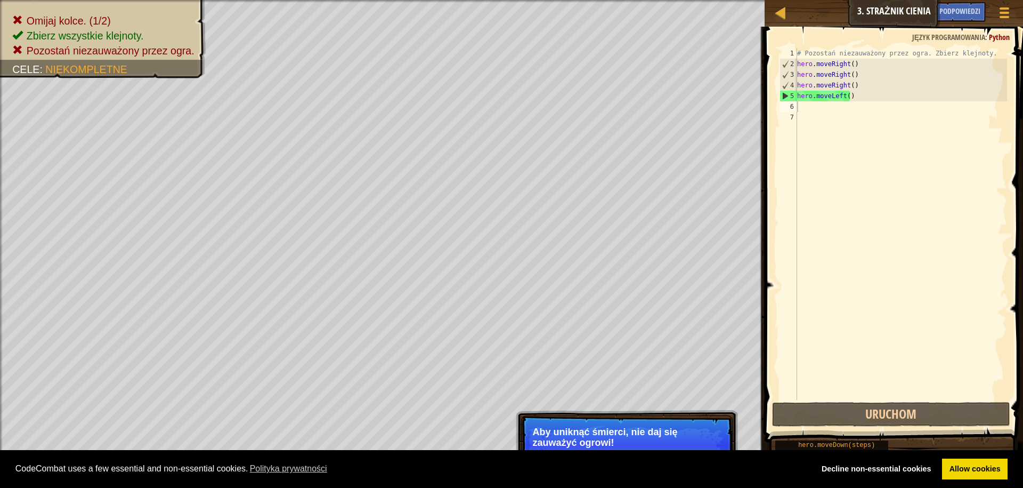
click at [656, 432] on p "Aby uniknąć śmierci, nie daj się zauważyć ogrowi!" at bounding box center [626, 436] width 189 height 21
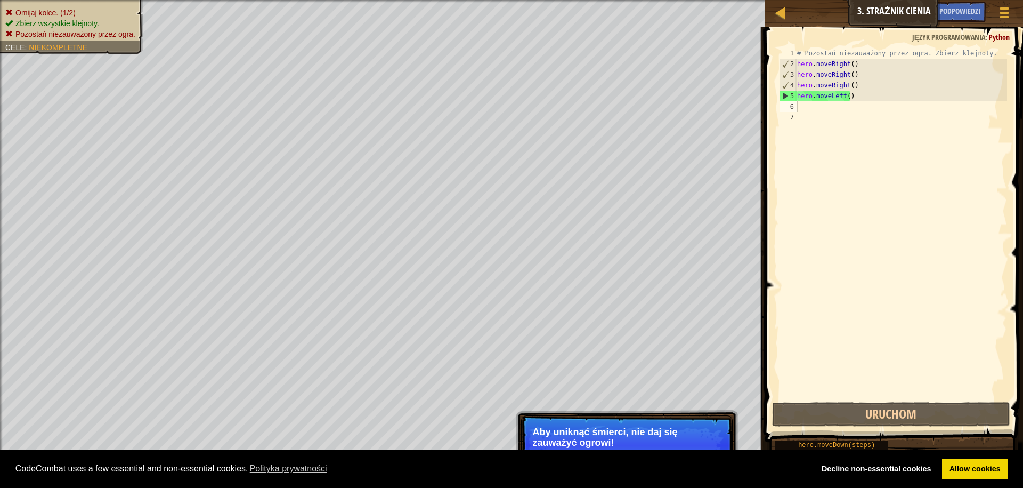
click at [107, 7] on ul "Omijaj kolce. (1/2) Zbierz wszystkie klejnoty. Pozostań niezauważony przez ogra." at bounding box center [71, 23] width 133 height 32
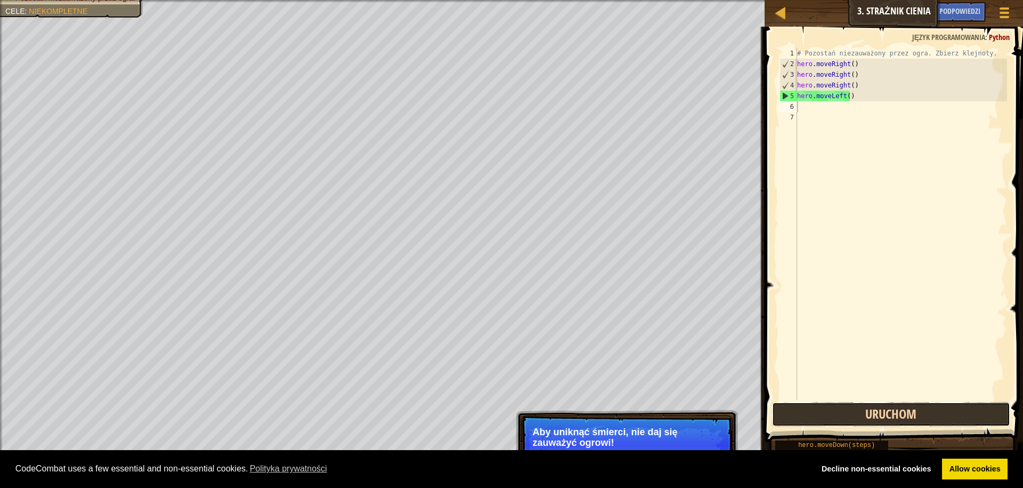
click at [850, 415] on button "Uruchom" at bounding box center [891, 414] width 238 height 25
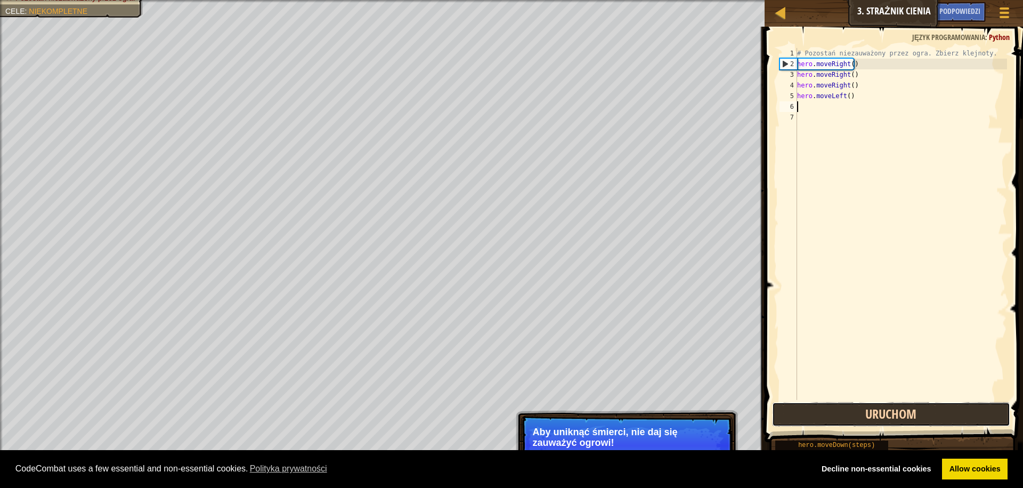
click at [849, 414] on button "Uruchom" at bounding box center [891, 414] width 238 height 25
click at [859, 92] on div "# Pozostań niezauważony przez ogra. Zbierz klejnoty. hero . moveRight ( ) hero …" at bounding box center [901, 234] width 212 height 373
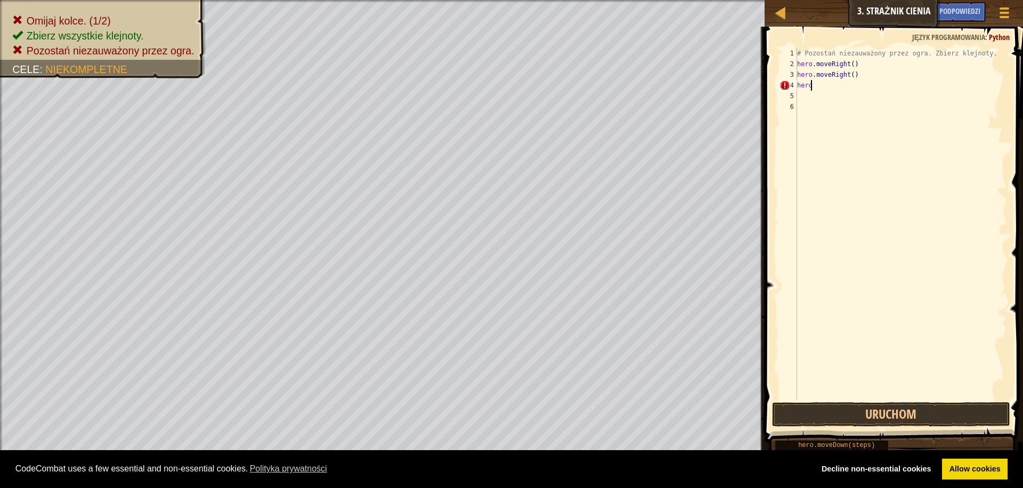
type textarea "h"
click at [858, 74] on div "# Pozostań niezauważony przez ogra. Zbierz klejnoty. hero . moveRight ( ) hero …" at bounding box center [901, 234] width 212 height 373
type textarea "h"
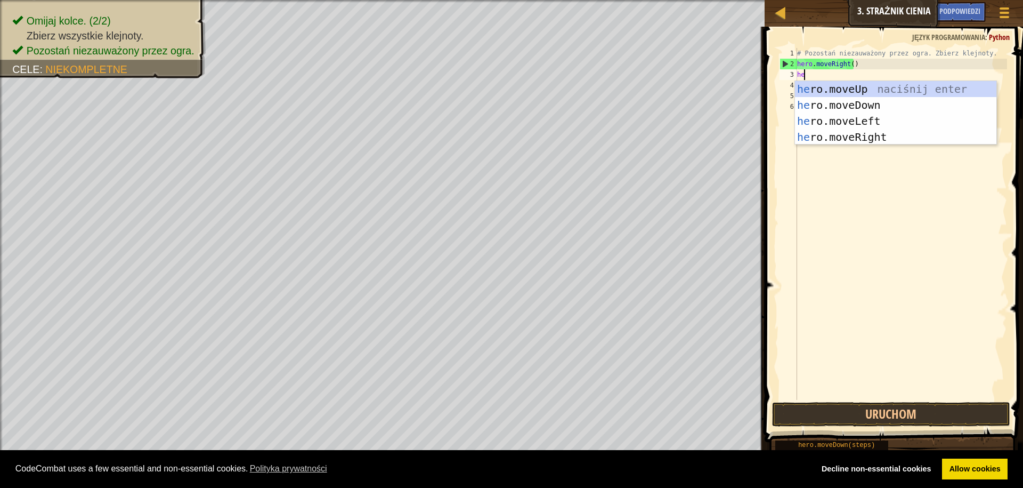
type textarea "her"
click at [855, 88] on div "her o.moveUp naciśnij enter her o.moveDown naciśnij enter her o.moveLeft naciśn…" at bounding box center [895, 129] width 201 height 96
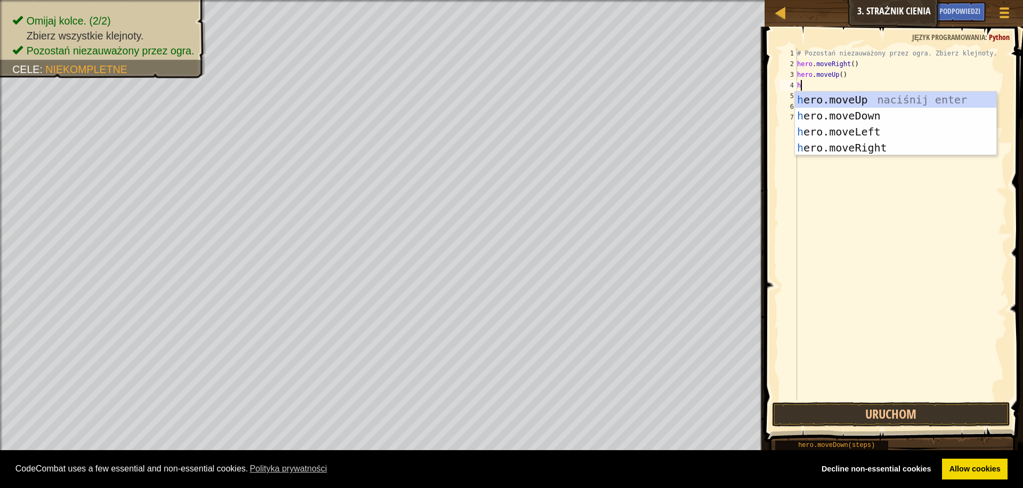
type textarea "he"
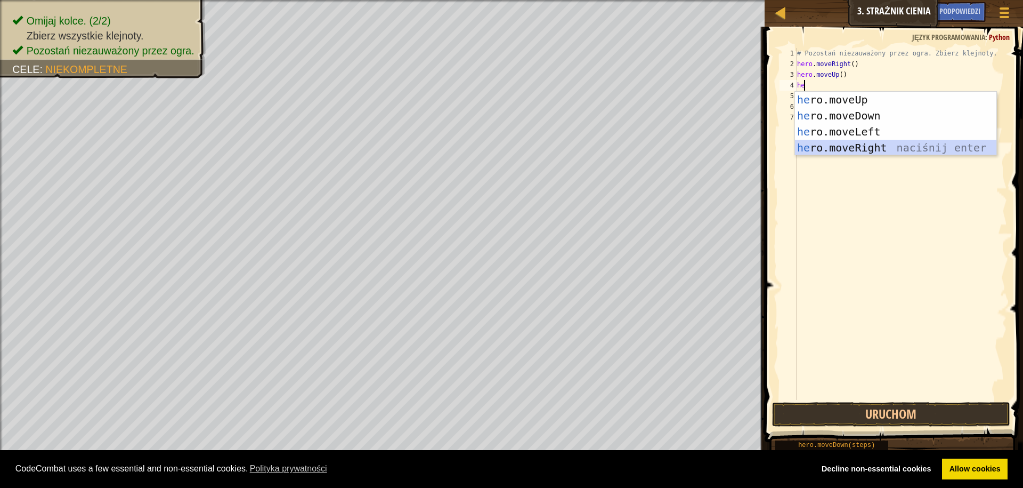
click at [855, 141] on div "he ro.moveUp naciśnij enter he ro.moveDown naciśnij enter he ro.moveLeft naciśn…" at bounding box center [895, 140] width 201 height 96
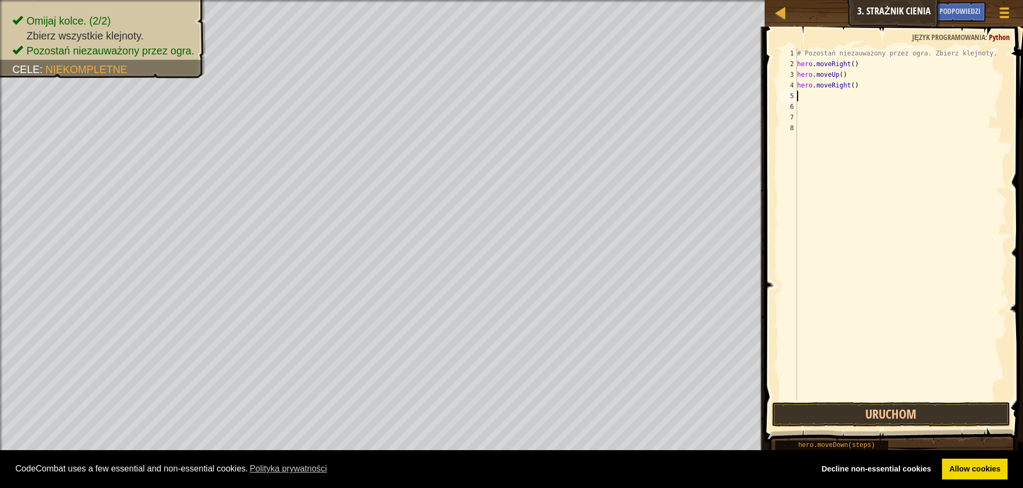
type textarea "h"
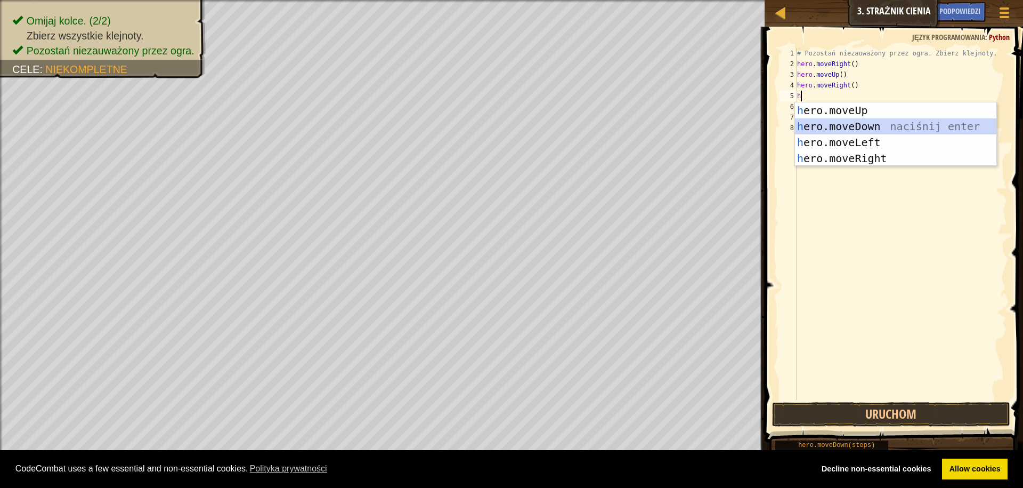
click at [853, 127] on div "h ero.moveUp naciśnij enter h ero.moveDown naciśnij enter h ero.moveLeft naciśn…" at bounding box center [895, 150] width 201 height 96
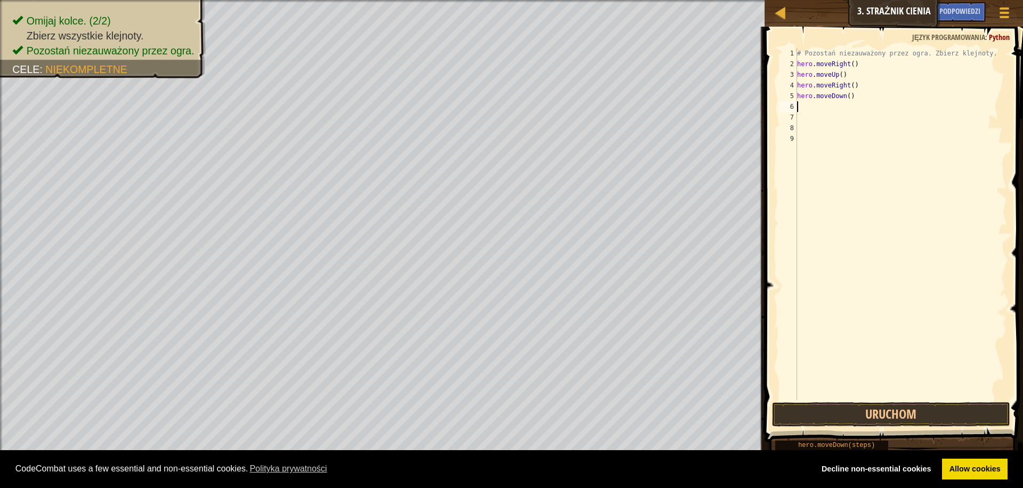
type textarea "h"
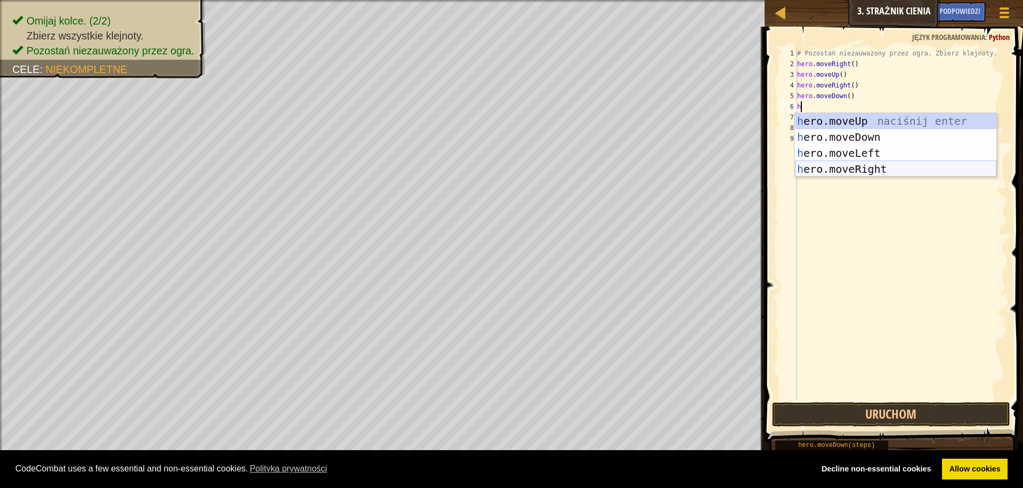
click at [851, 166] on div "h ero.moveUp naciśnij enter h ero.moveDown naciśnij enter h ero.moveLeft naciśn…" at bounding box center [895, 161] width 201 height 96
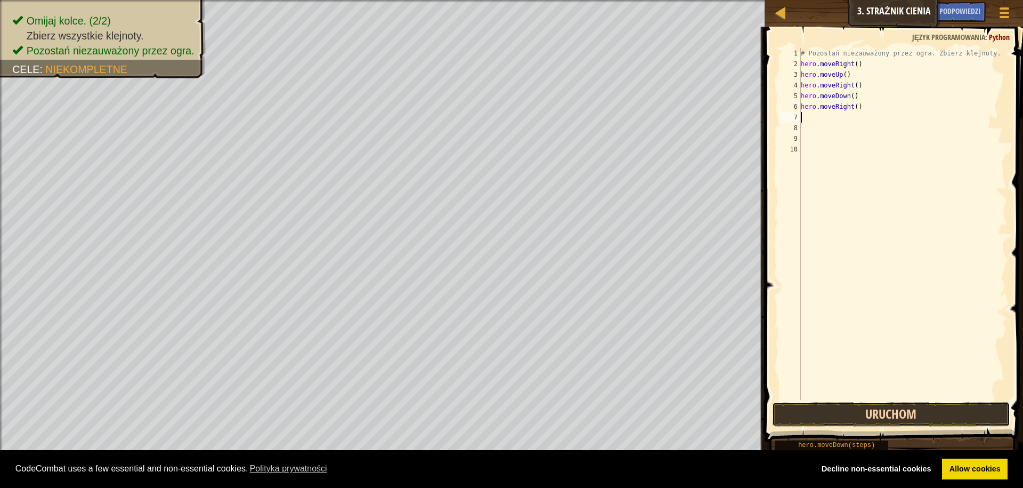
click at [831, 416] on button "Uruchom" at bounding box center [891, 414] width 238 height 25
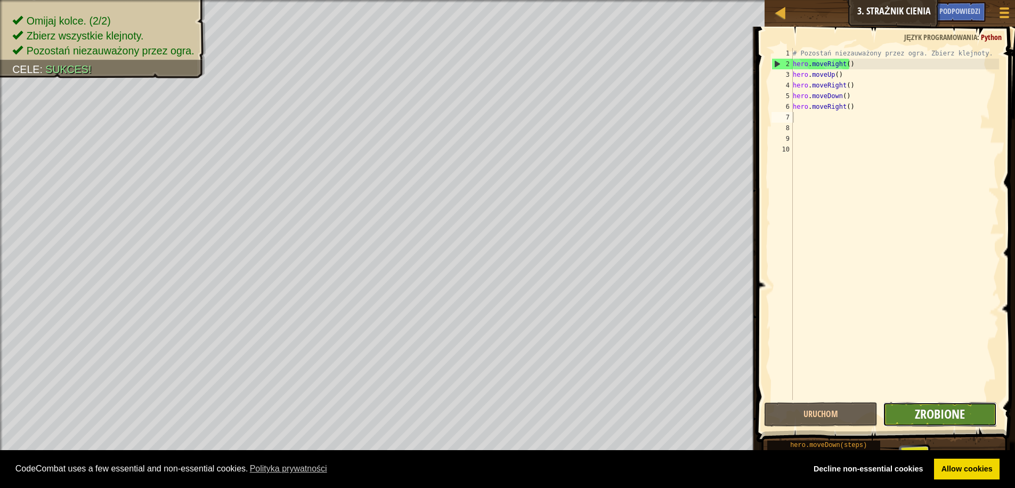
click at [935, 415] on span "Zrobione" at bounding box center [940, 413] width 50 height 17
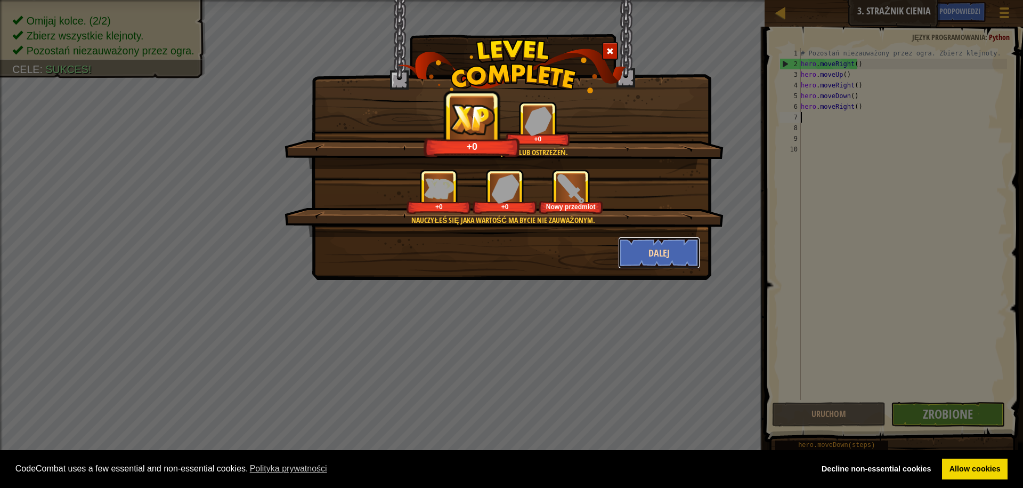
click at [651, 252] on button "Dalej" at bounding box center [659, 253] width 83 height 32
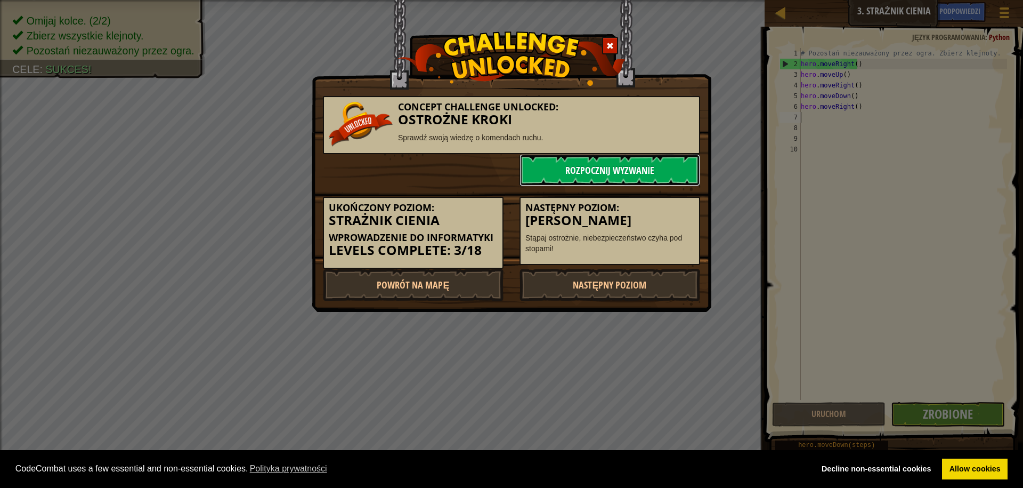
click at [645, 169] on link "Rozpocznij wyzwanie" at bounding box center [610, 170] width 181 height 32
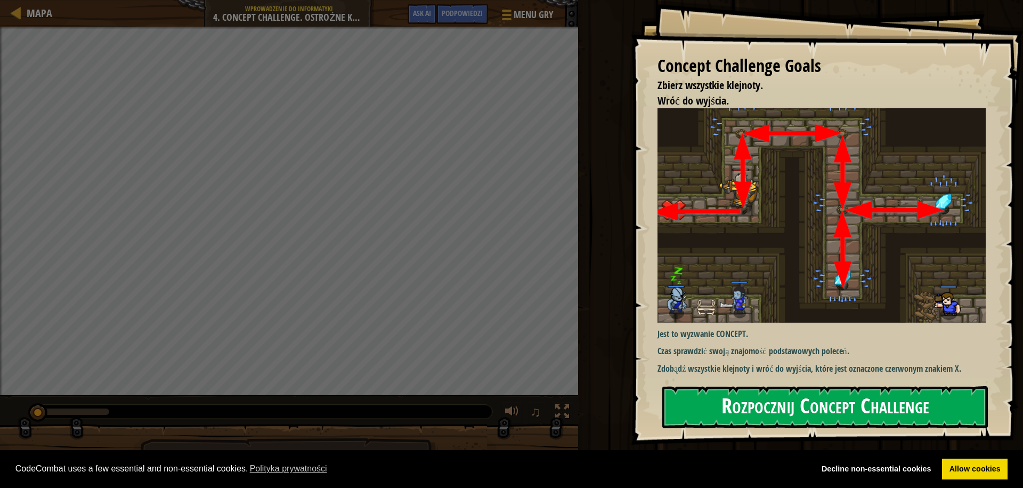
click at [734, 406] on button "Rozpocznij Concept Challenge" at bounding box center [825, 407] width 326 height 42
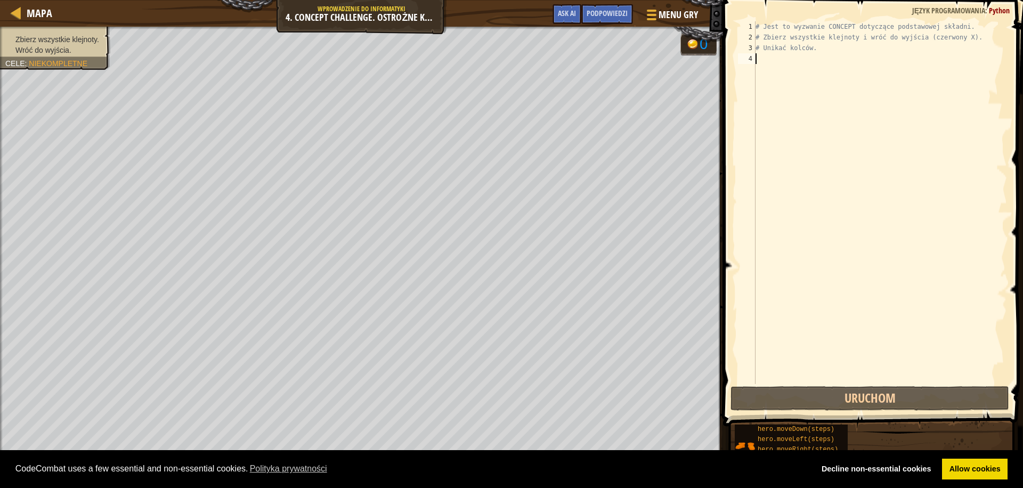
type textarea "h"
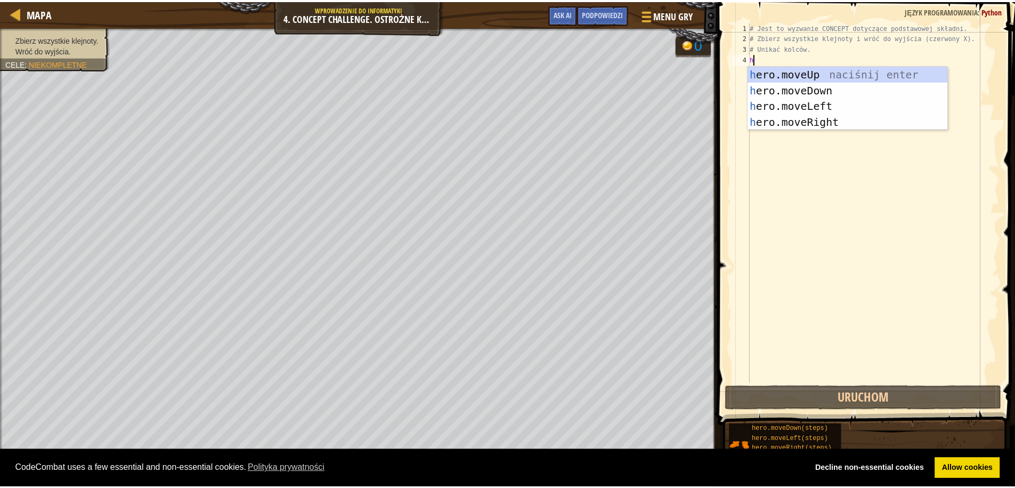
scroll to position [5, 0]
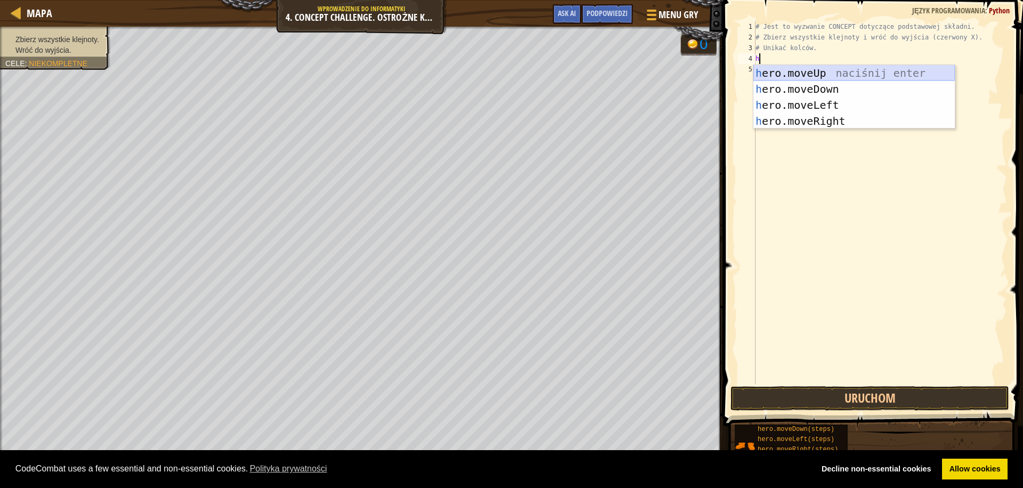
click at [816, 67] on div "h ero.moveUp naciśnij enter h ero.moveDown naciśnij enter h ero.moveLeft naciśn…" at bounding box center [854, 113] width 201 height 96
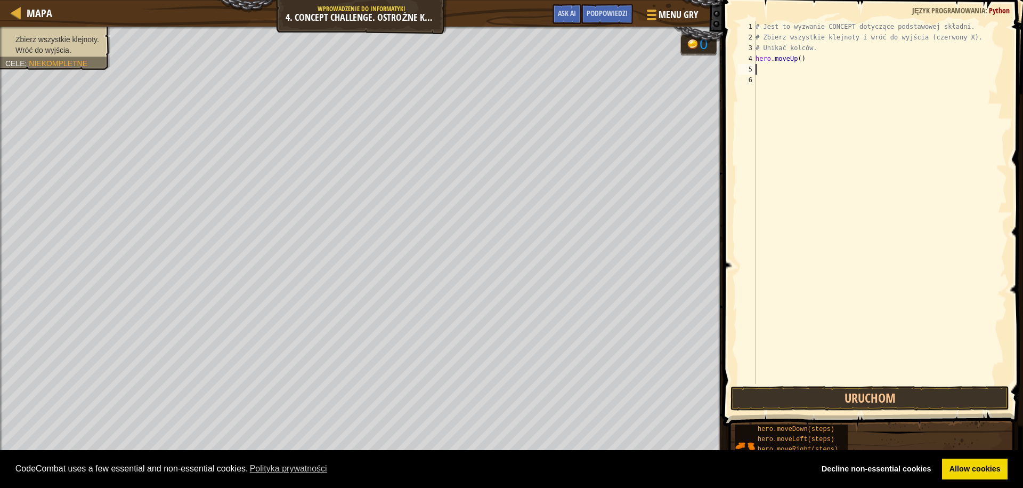
type textarea "h"
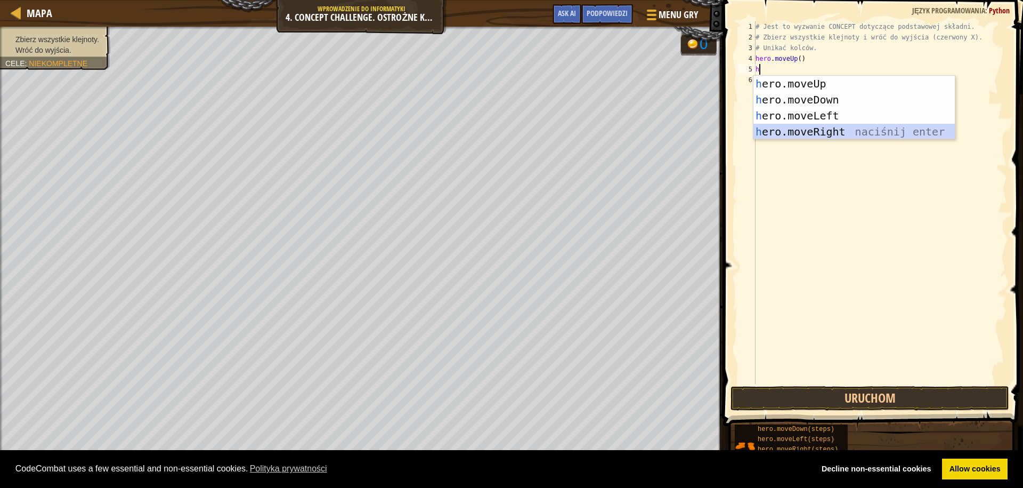
click at [842, 133] on div "h ero.moveUp naciśnij enter h ero.moveDown naciśnij enter h ero.moveLeft naciśn…" at bounding box center [854, 124] width 201 height 96
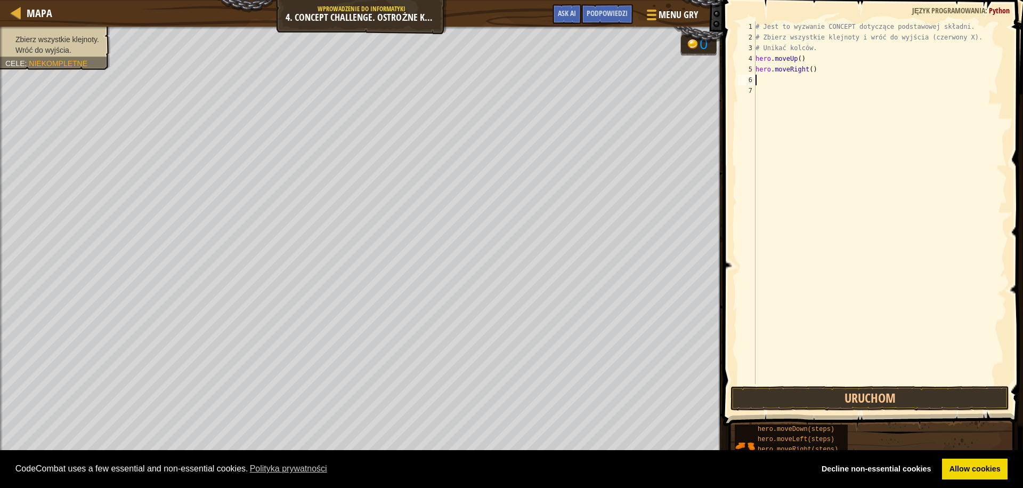
type textarea "h"
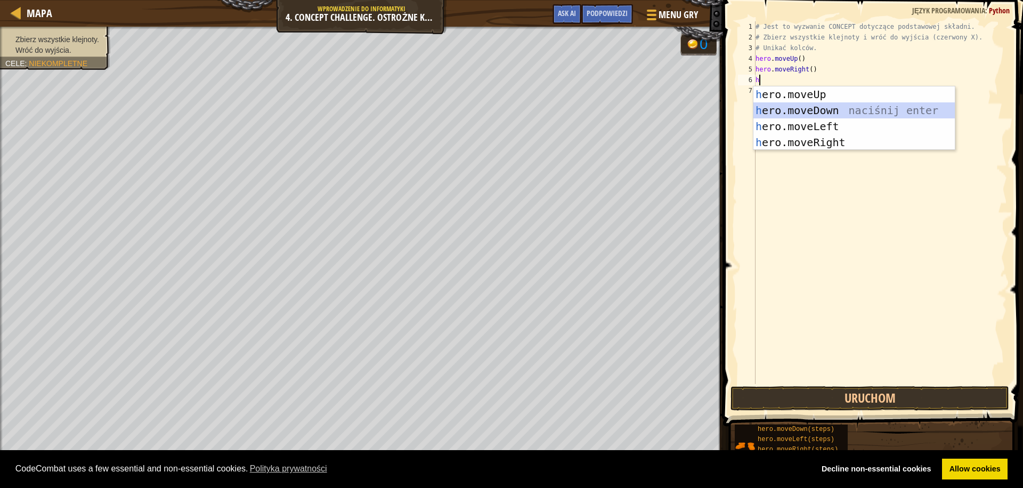
click at [836, 109] on div "h ero.moveUp naciśnij enter h ero.moveDown naciśnij enter h ero.moveLeft naciśn…" at bounding box center [854, 134] width 201 height 96
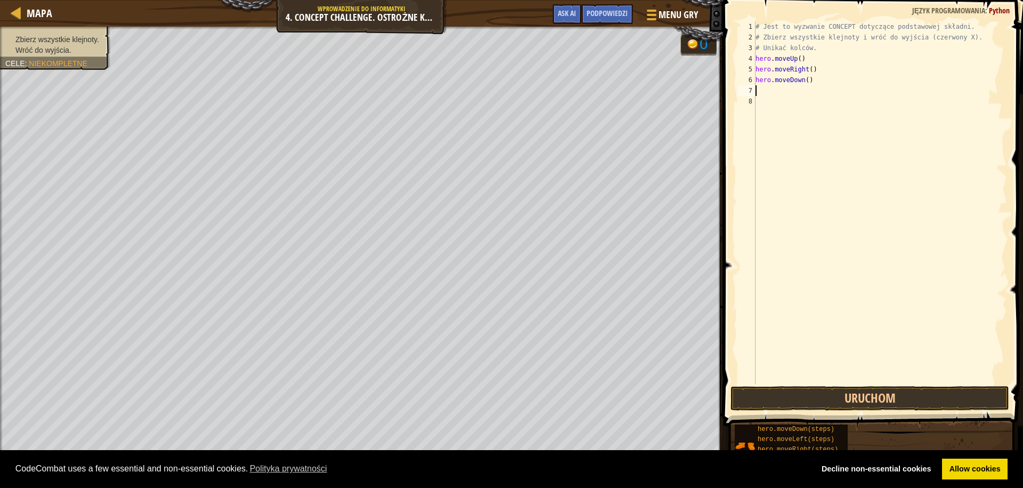
type textarea "h"
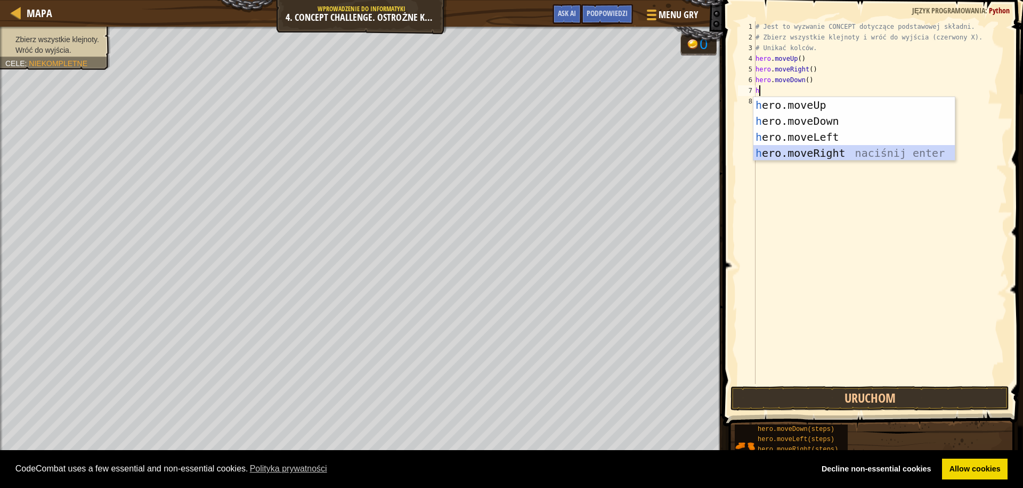
click at [830, 150] on div "h ero.moveUp naciśnij enter h ero.moveDown naciśnij enter h ero.moveLeft naciśn…" at bounding box center [854, 145] width 201 height 96
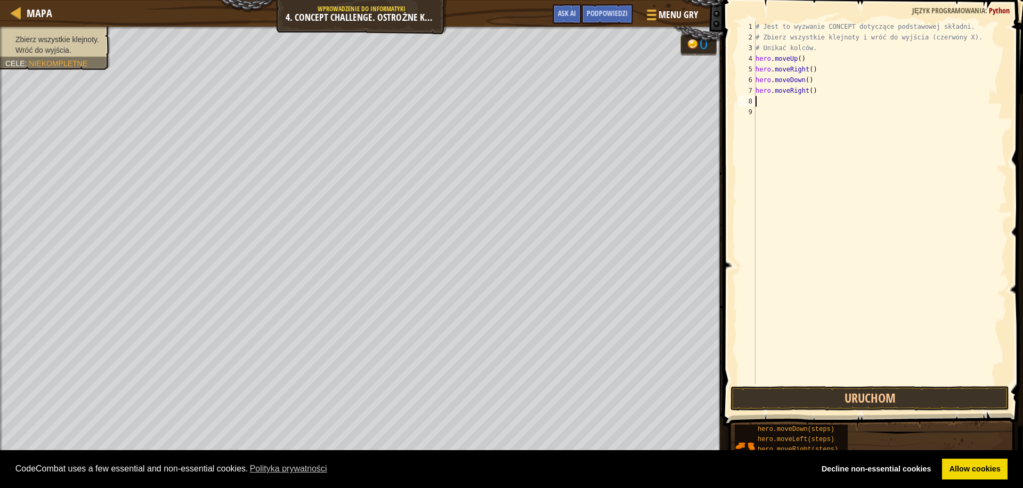
type textarea "h"
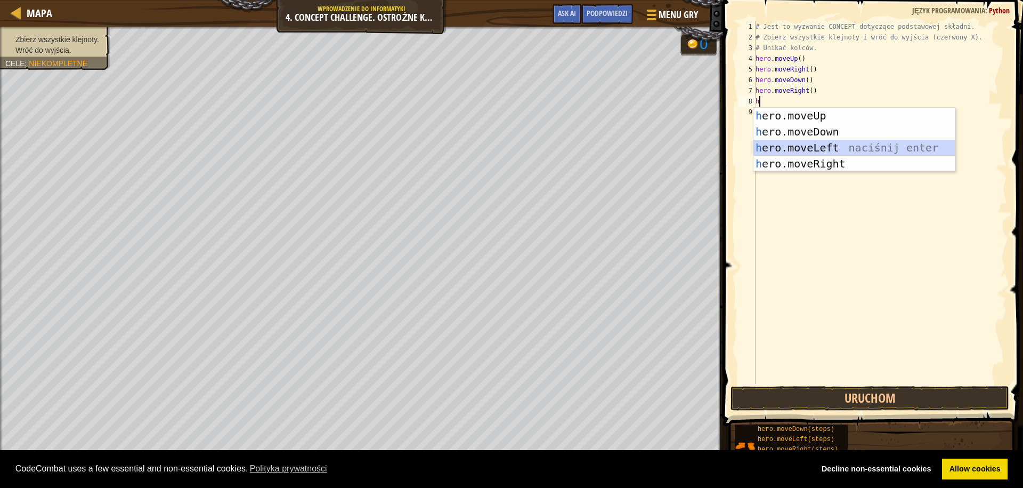
click at [820, 140] on div "h ero.moveUp naciśnij enter h ero.moveDown naciśnij enter h ero.moveLeft naciśn…" at bounding box center [854, 156] width 201 height 96
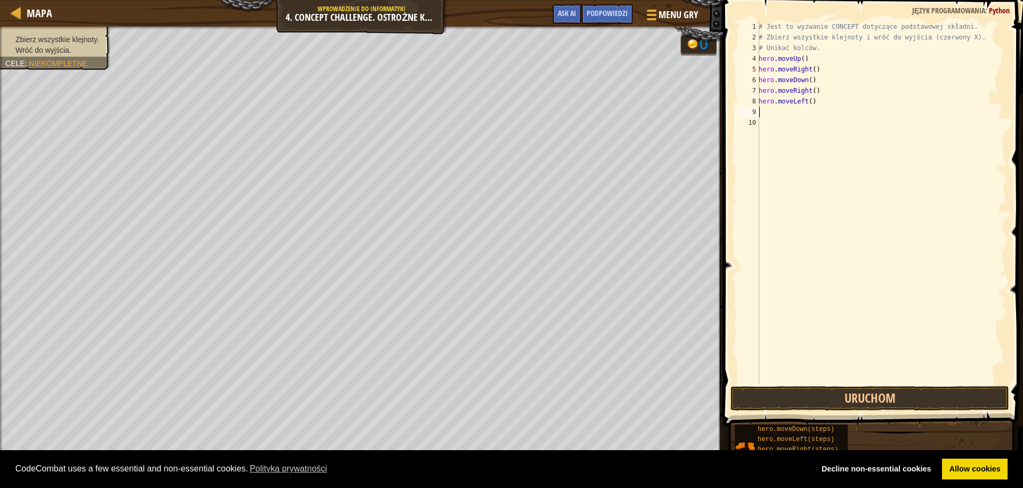
type textarea "h"
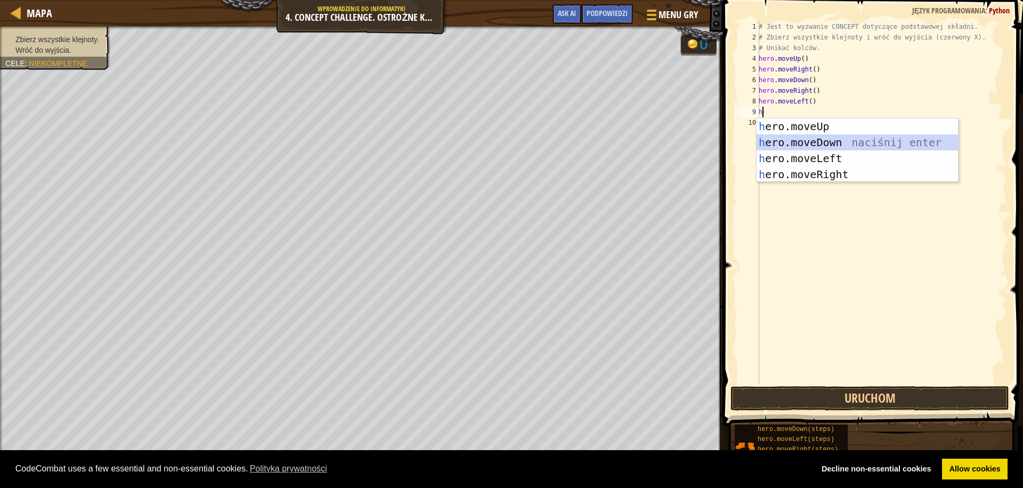
click at [820, 140] on div "h ero.moveUp naciśnij enter h ero.moveDown naciśnij enter h ero.moveLeft naciśn…" at bounding box center [857, 166] width 201 height 96
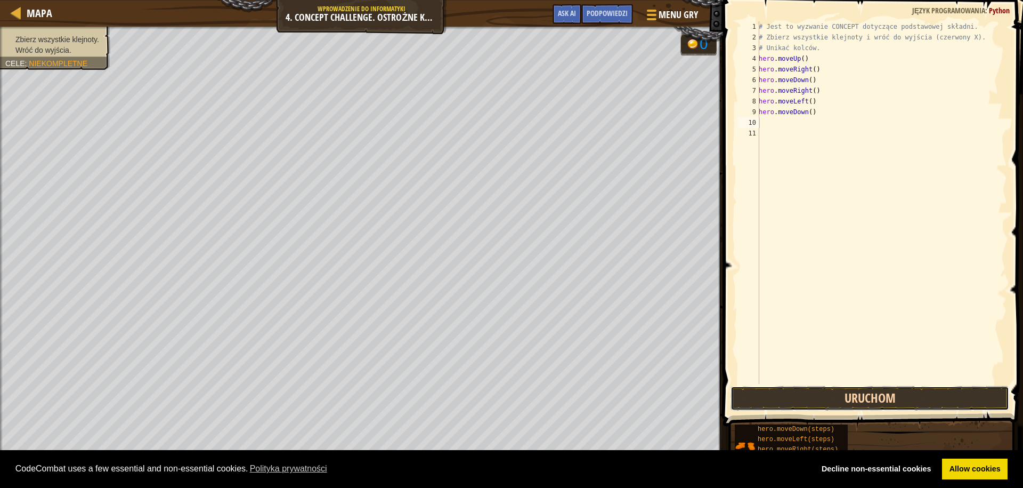
click at [806, 398] on button "Uruchom" at bounding box center [870, 398] width 279 height 25
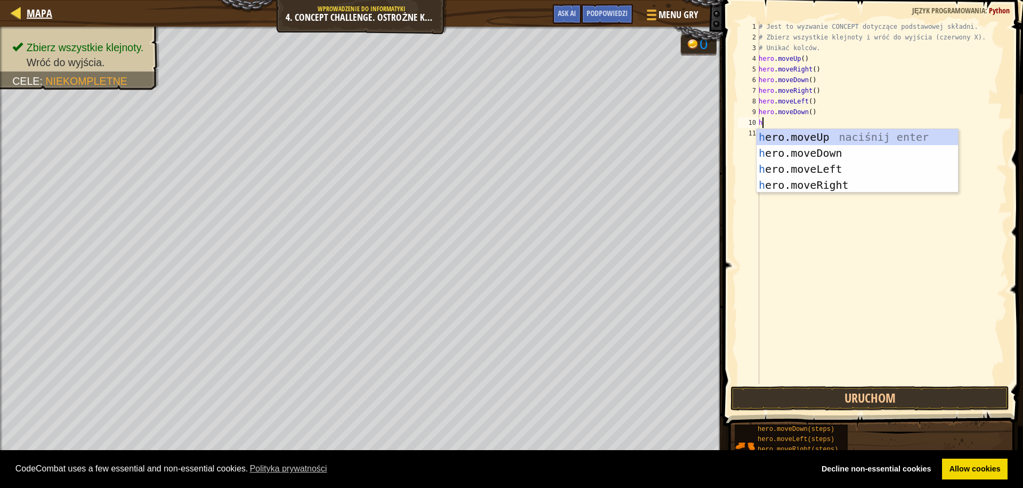
type textarea "h"
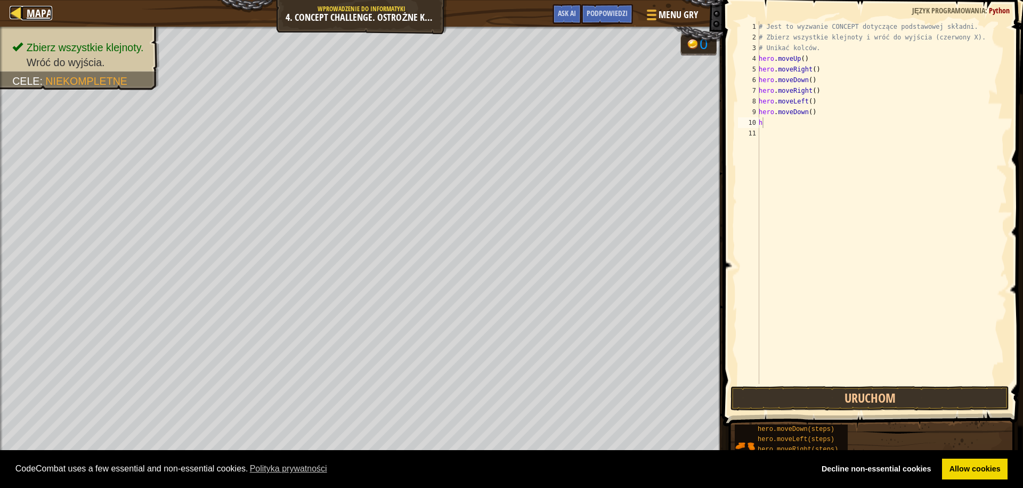
click at [15, 7] on div at bounding box center [16, 12] width 13 height 13
select select "pl"
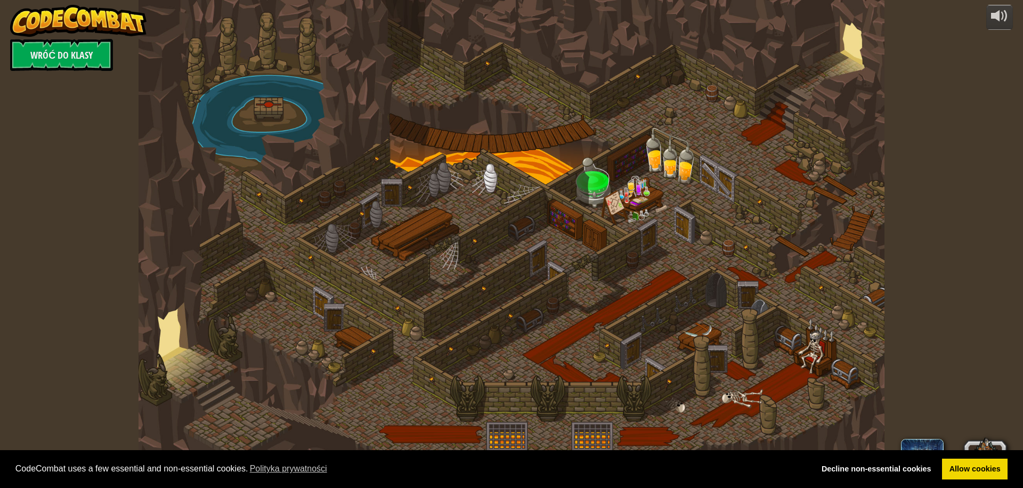
select select "pl"
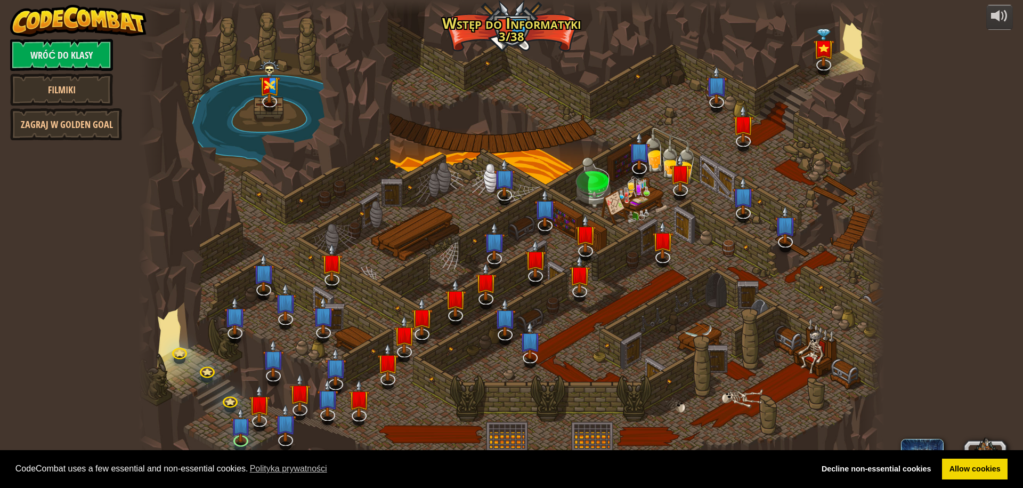
select select "pl"
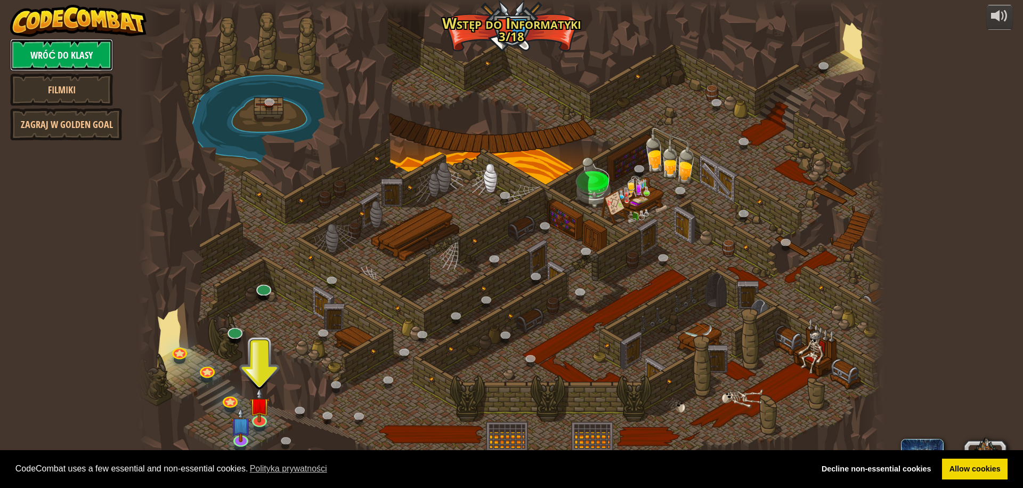
click at [92, 56] on link "Wróć do klasy" at bounding box center [61, 55] width 103 height 32
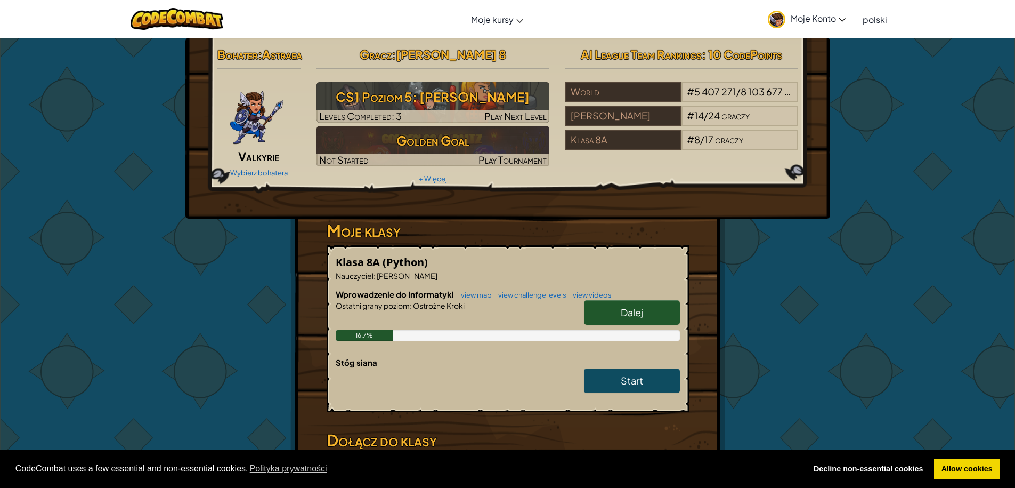
click at [811, 21] on span "Moje Konto" at bounding box center [818, 18] width 55 height 11
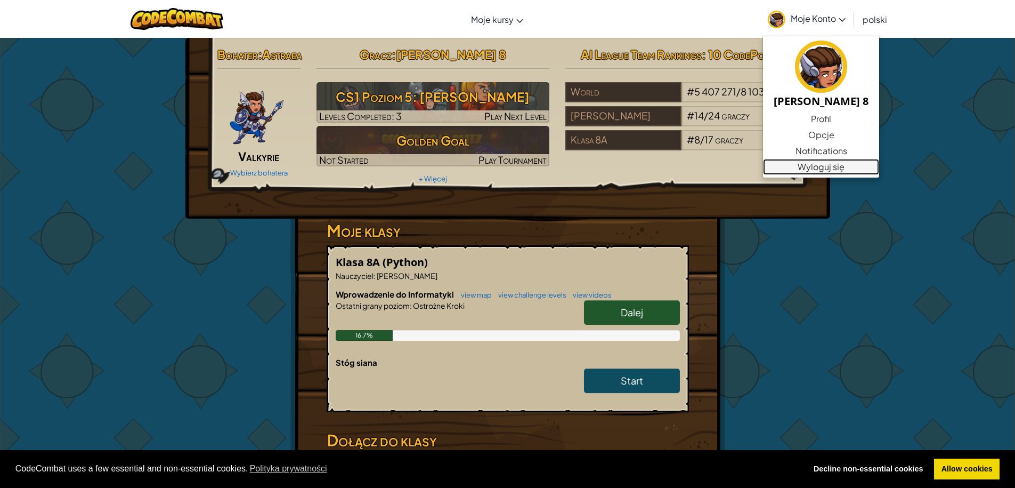
click at [816, 171] on link "Wyloguj się" at bounding box center [821, 167] width 116 height 16
